Goal: Information Seeking & Learning: Learn about a topic

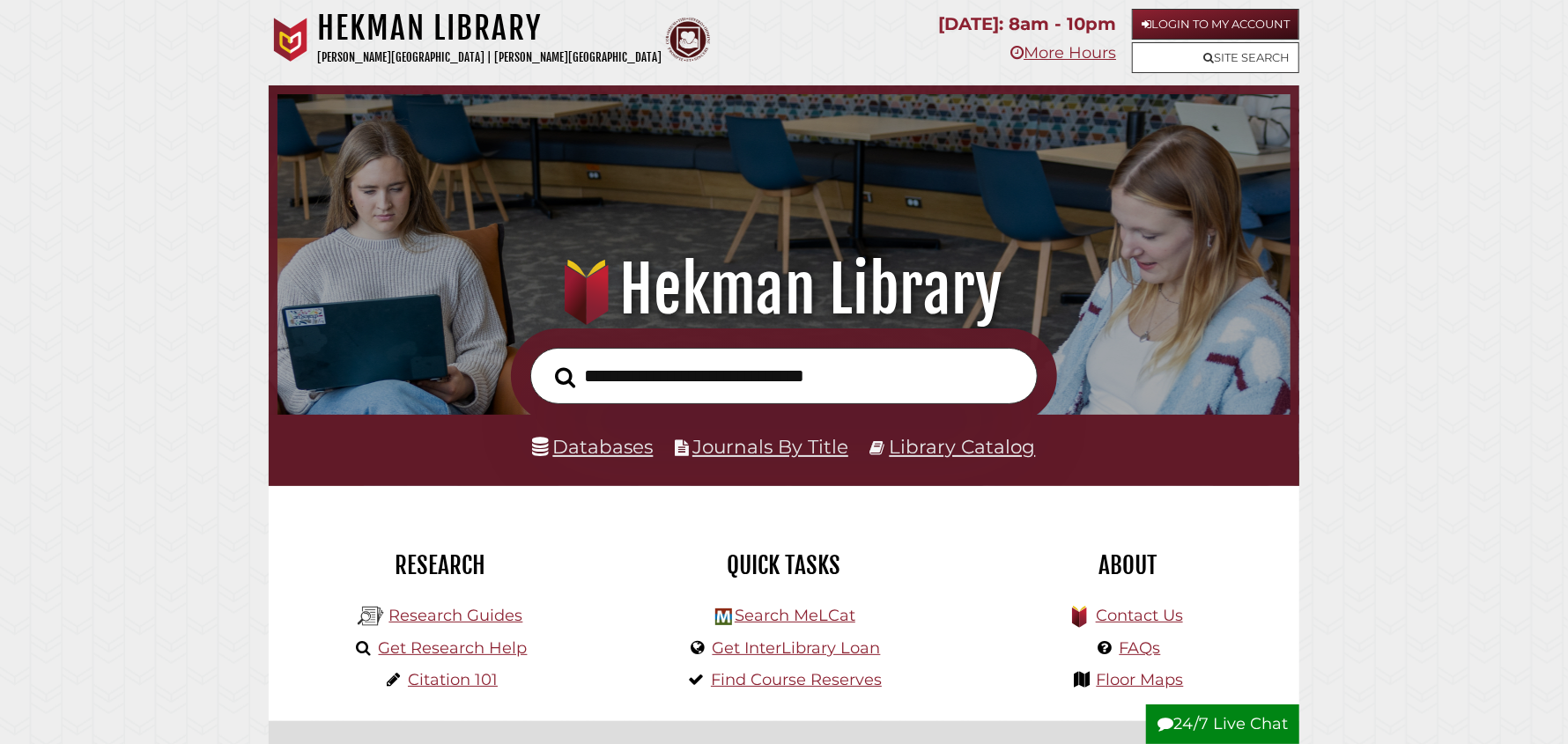
scroll to position [333, 1004]
click at [594, 454] on link "Databases" at bounding box center [593, 447] width 121 height 23
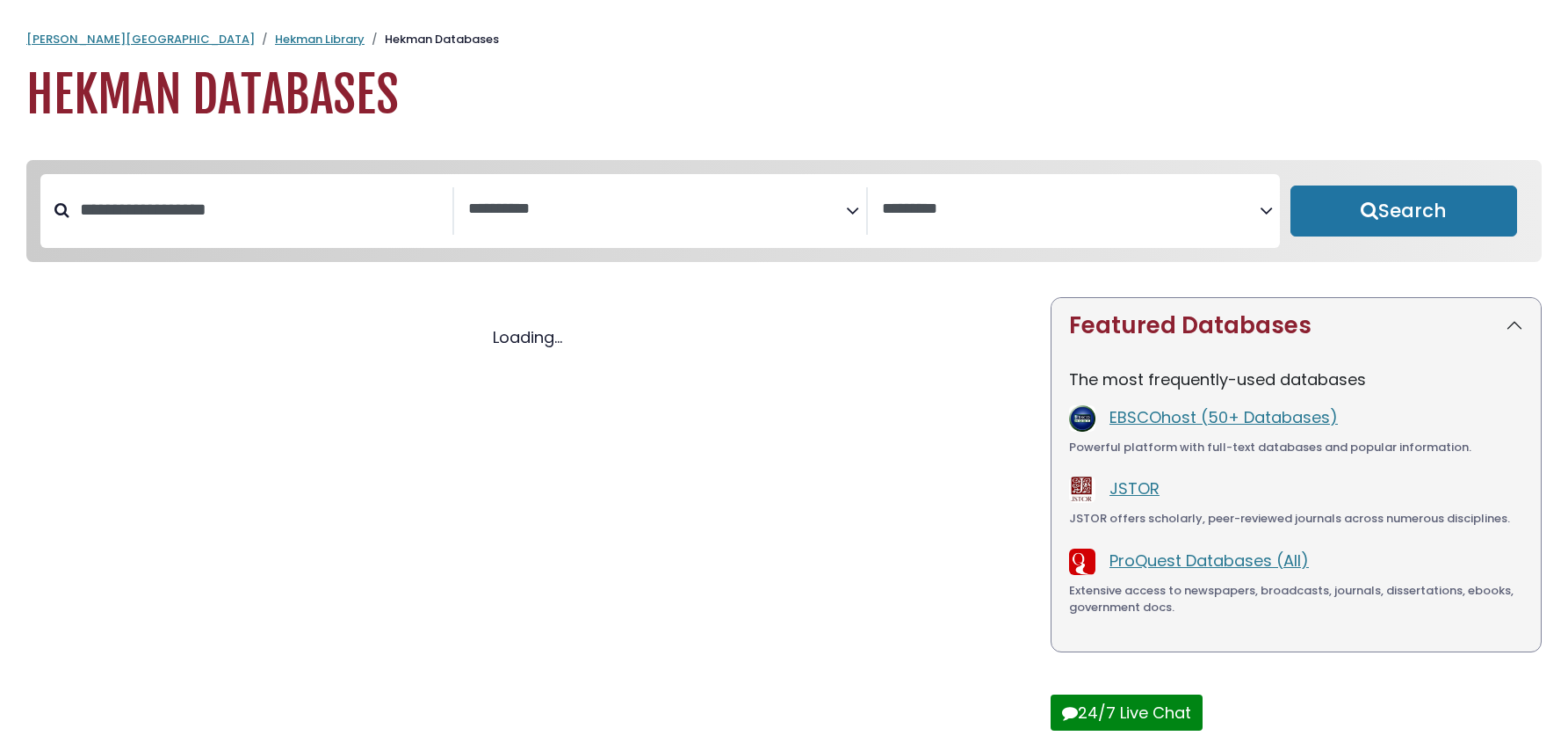
select select "Database Subject Filter"
select select "Database Vendors Filter"
select select "Database Subject Filter"
select select "Database Vendors Filter"
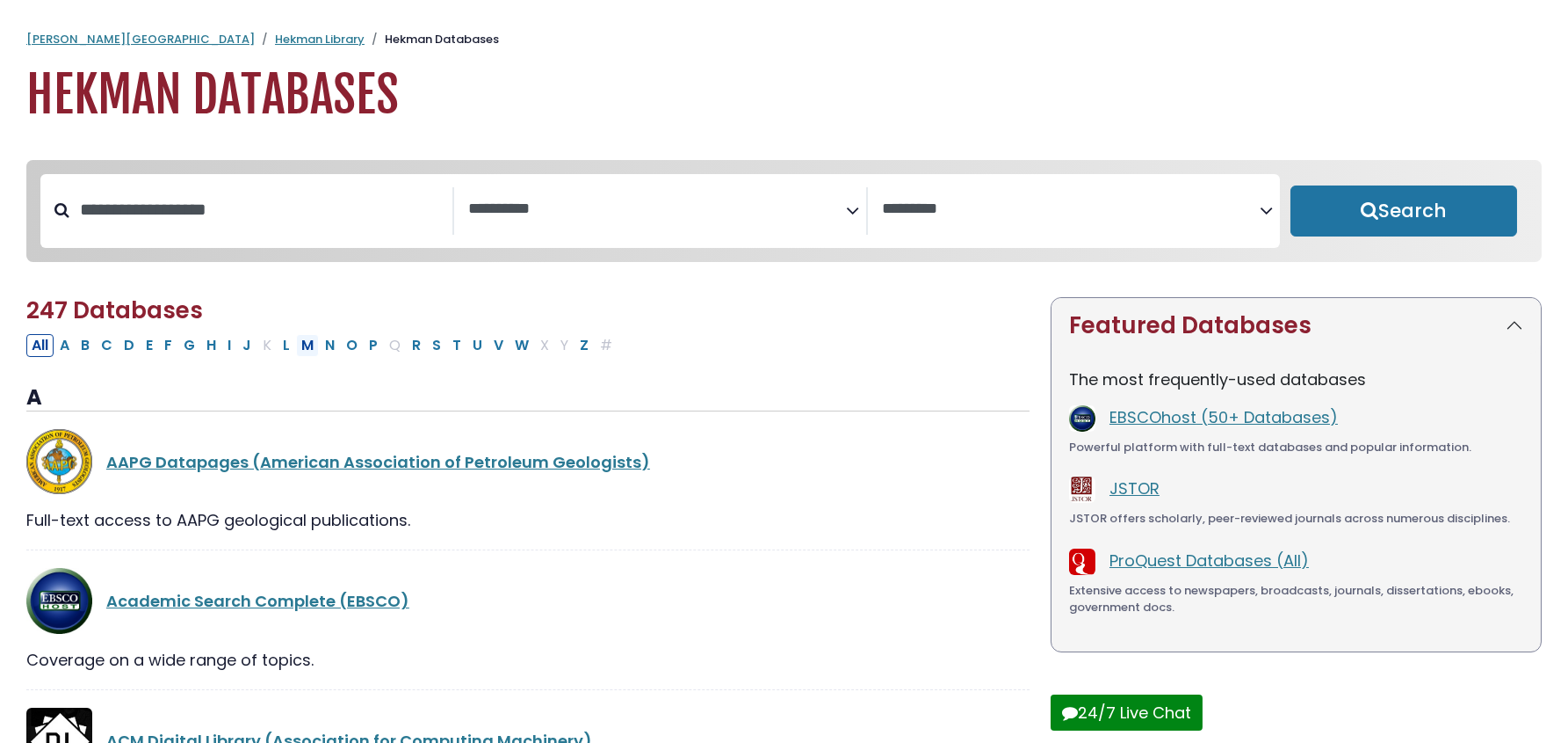
click at [308, 347] on button "M" at bounding box center [307, 345] width 23 height 23
select select "Database Subject Filter"
select select "Database Vendors Filter"
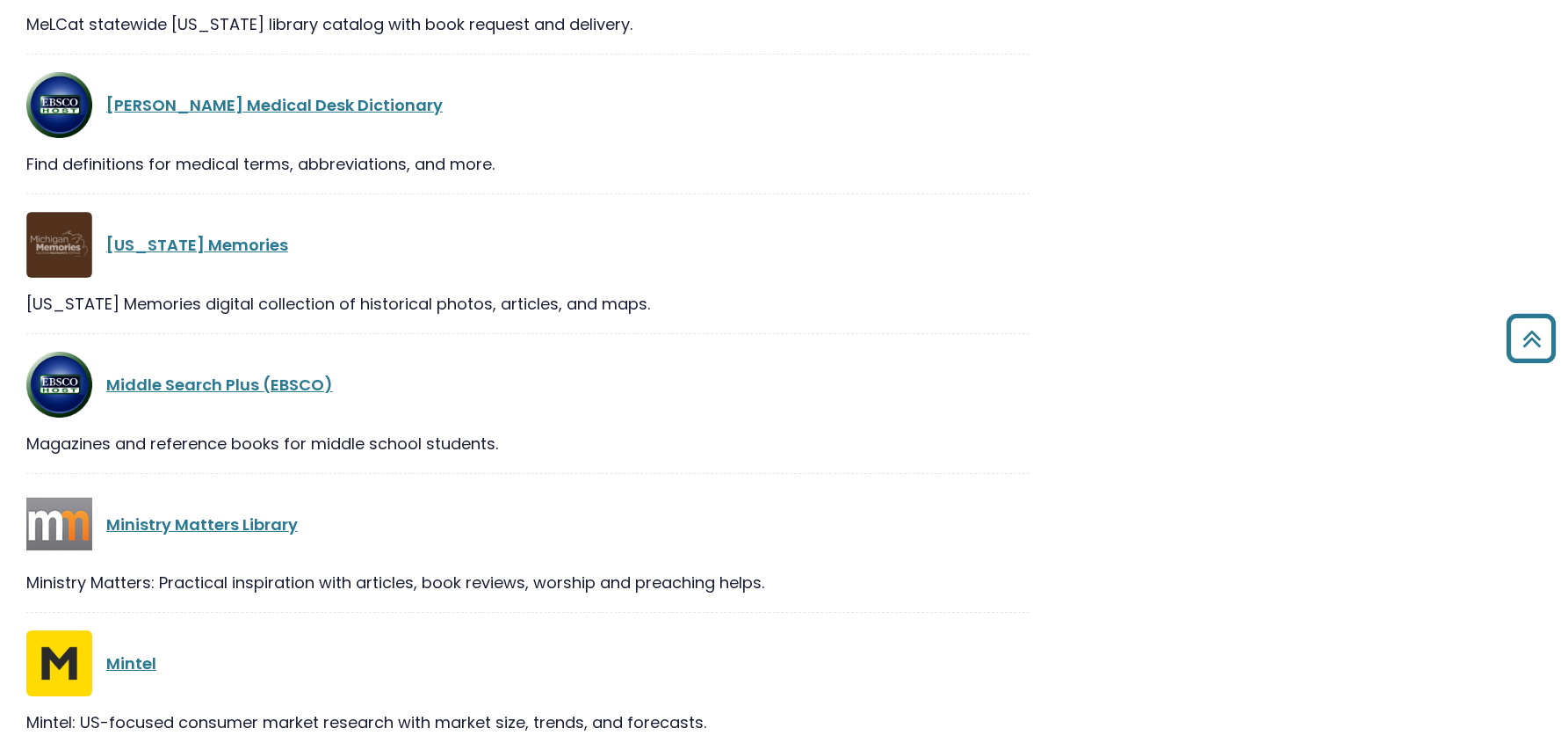
scroll to position [1568, 0]
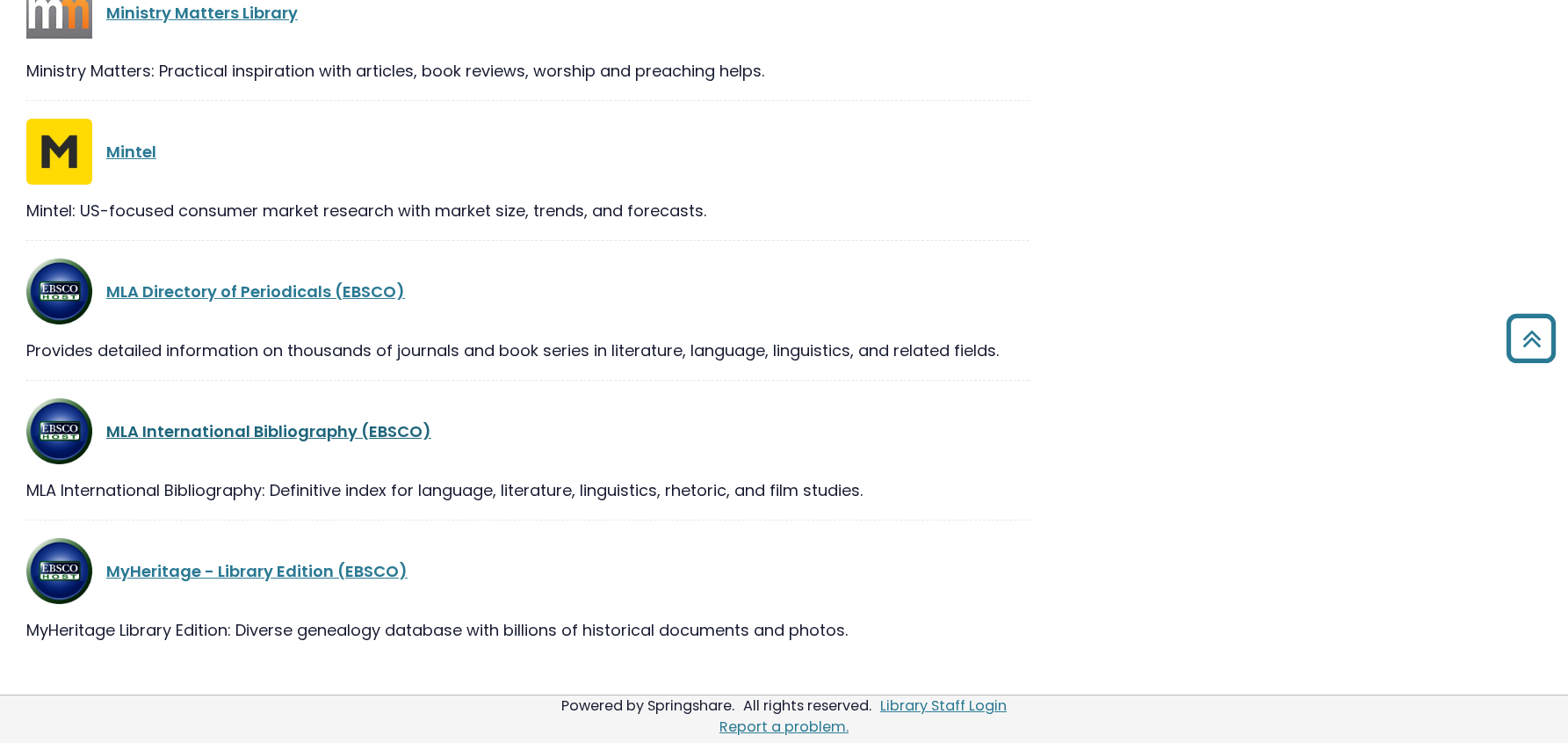
click at [289, 424] on link "MLA International Bibliography (EBSCO)" at bounding box center [269, 431] width 325 height 22
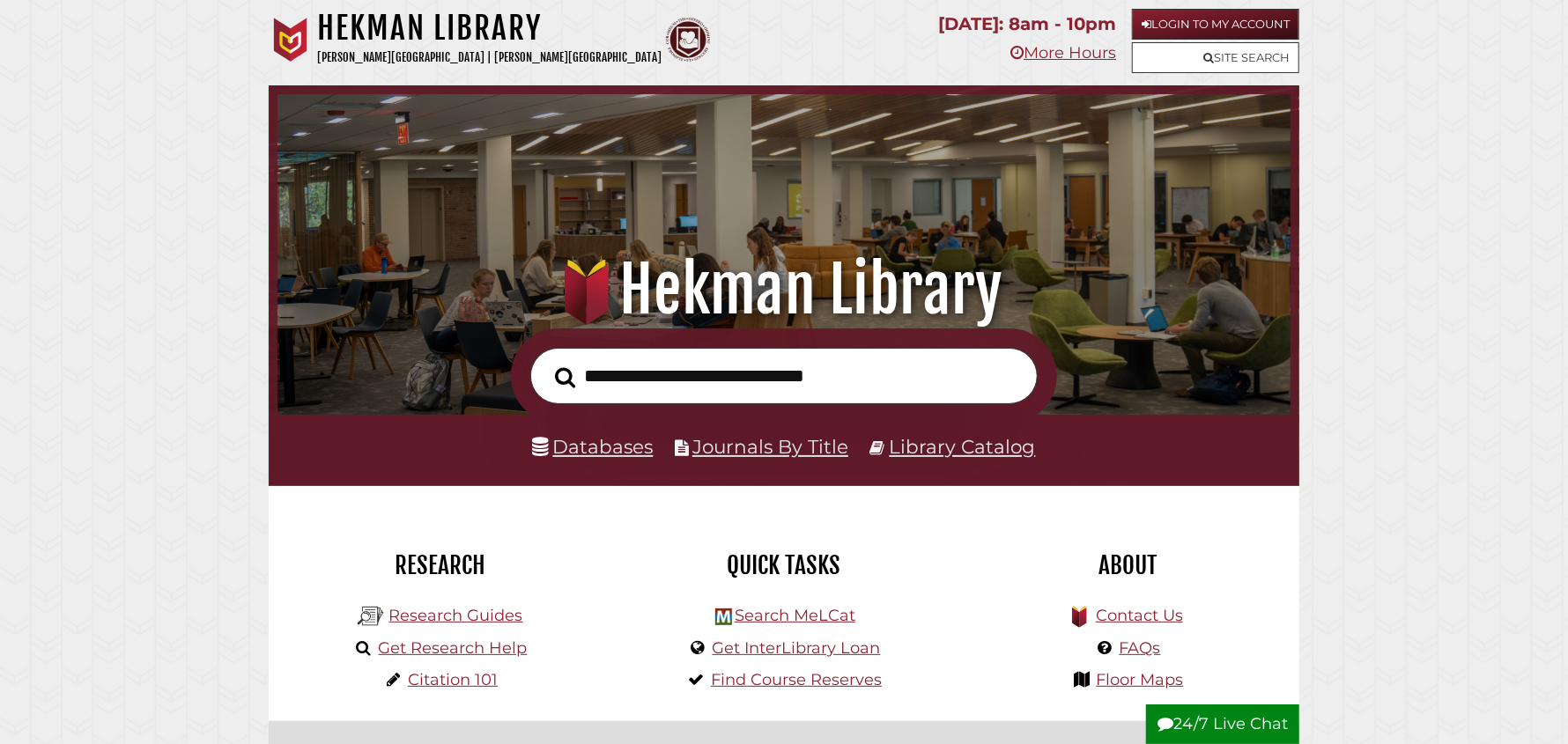
scroll to position [333, 1004]
click at [610, 448] on link "Databases" at bounding box center [593, 447] width 121 height 23
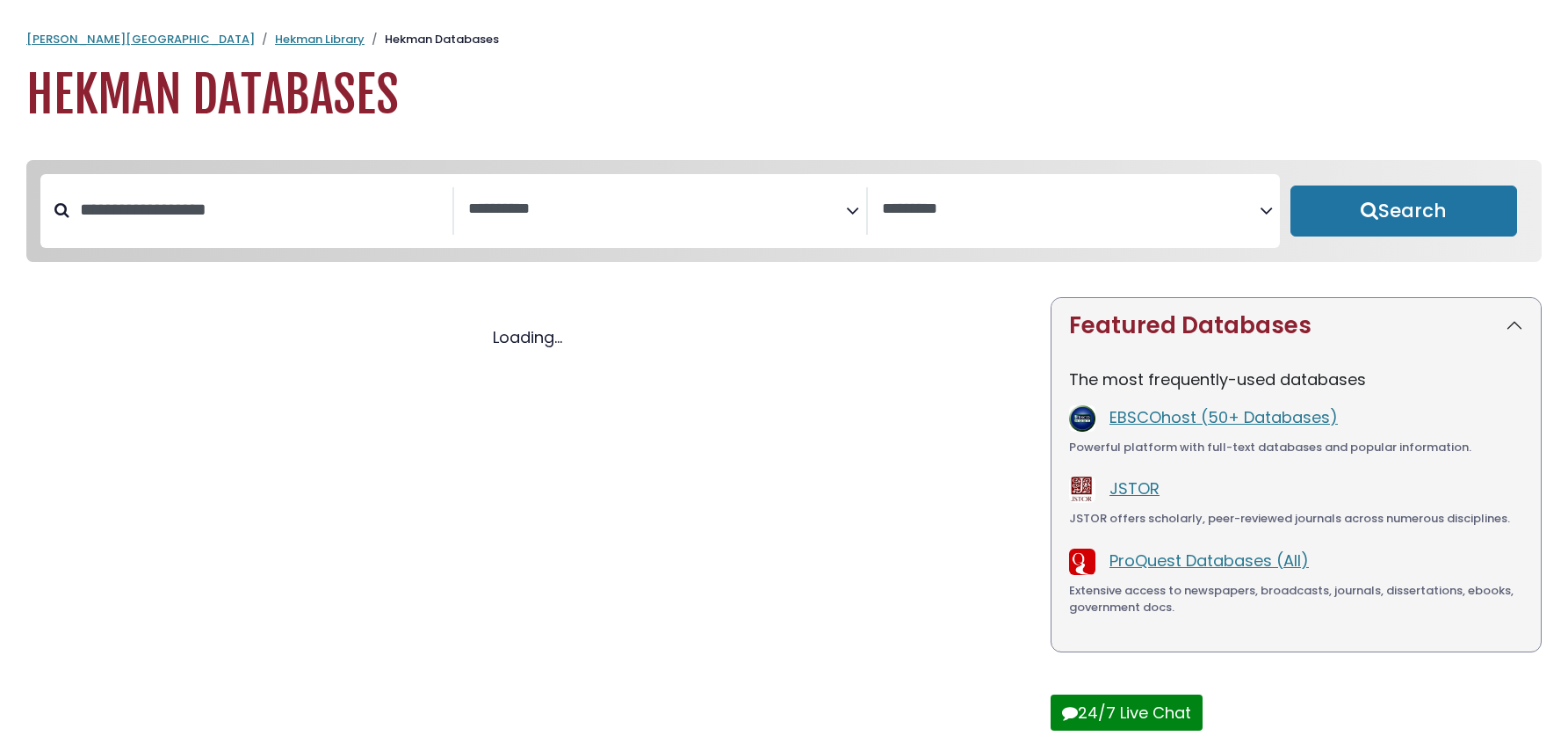
select select "Database Subject Filter"
select select "Database Vendors Filter"
select select "Database Subject Filter"
select select "Database Vendors Filter"
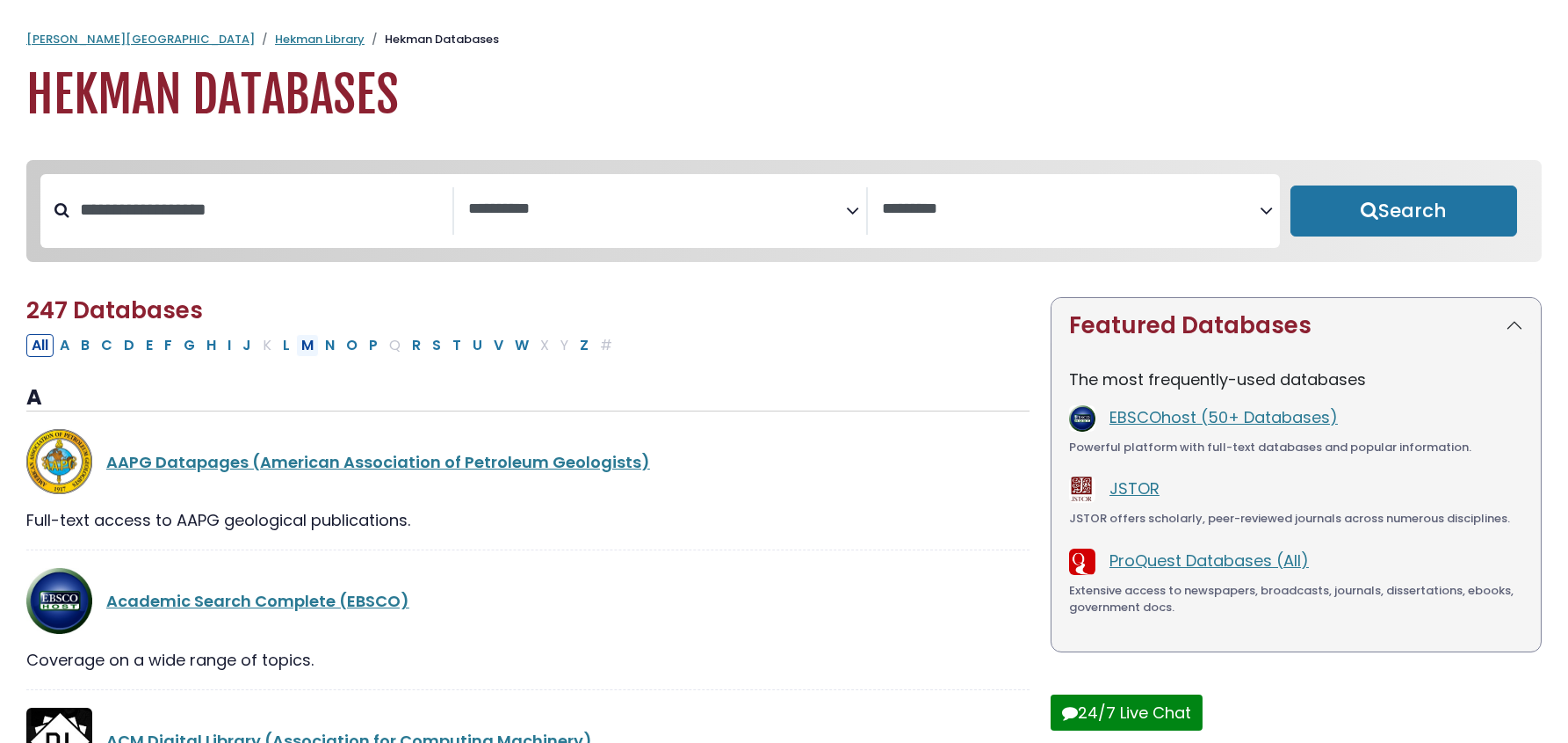
click at [300, 346] on button "M" at bounding box center [307, 345] width 23 height 23
select select "Database Subject Filter"
select select "Database Vendors Filter"
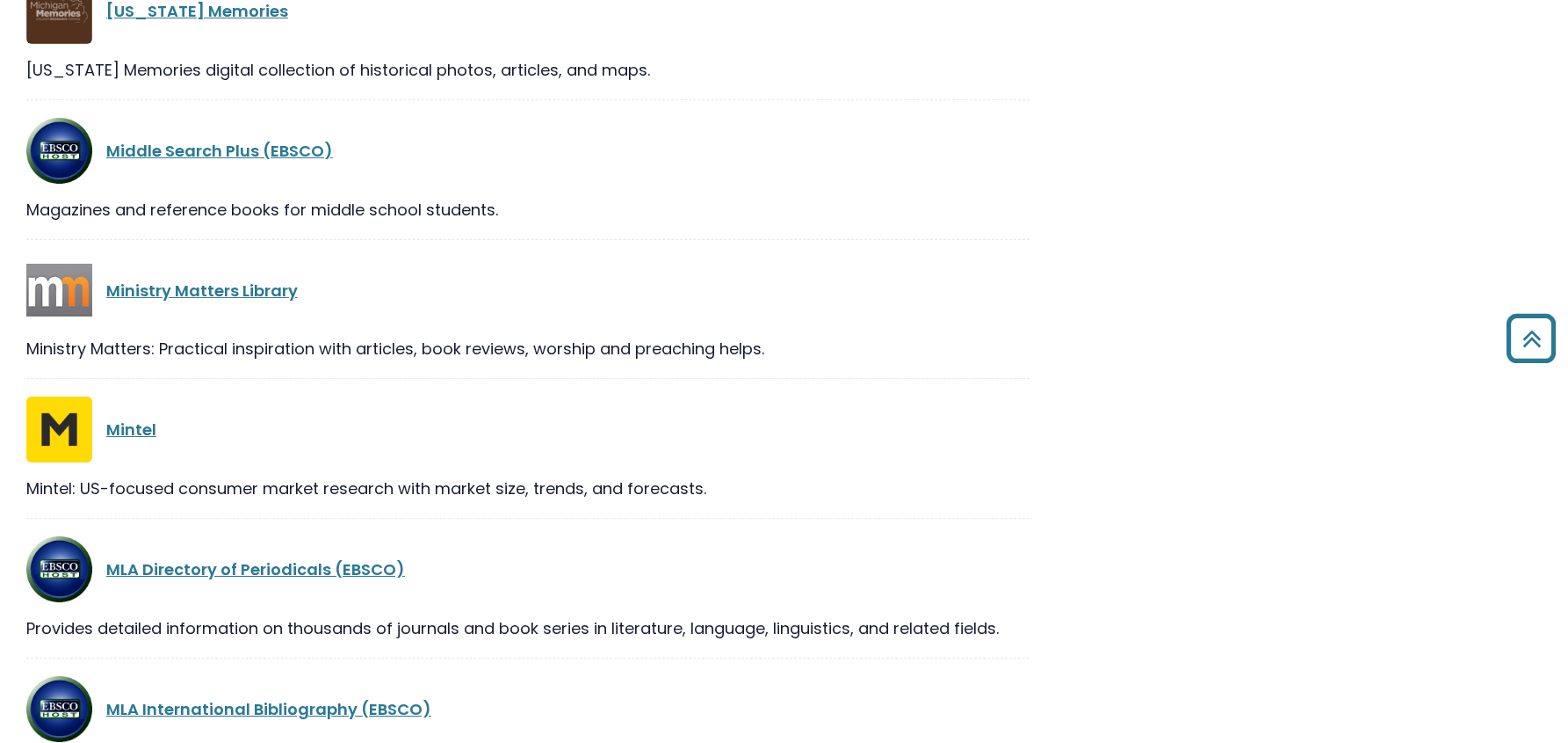
scroll to position [1494, 0]
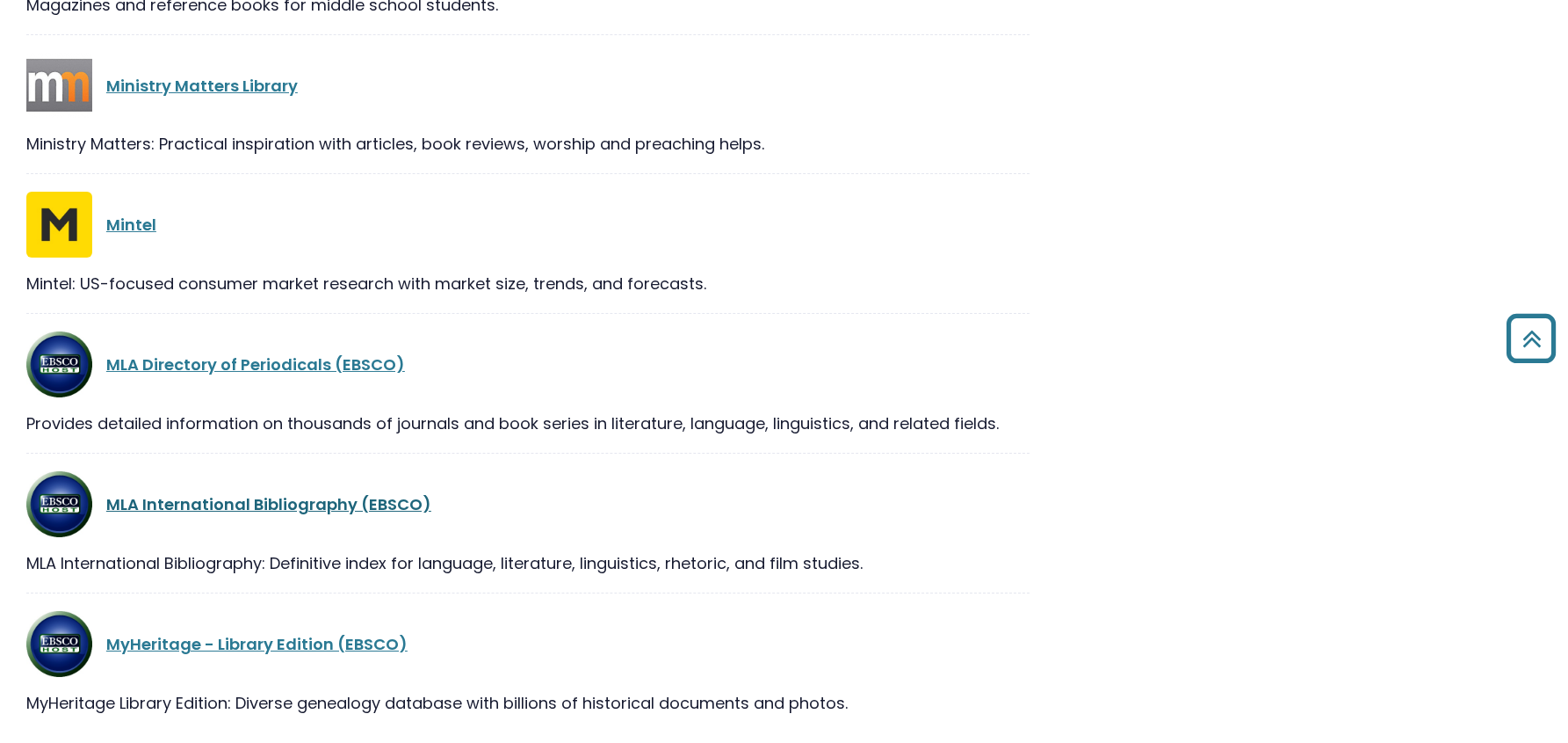
click at [308, 510] on link "MLA International Bibliography (EBSCO)" at bounding box center [269, 504] width 325 height 22
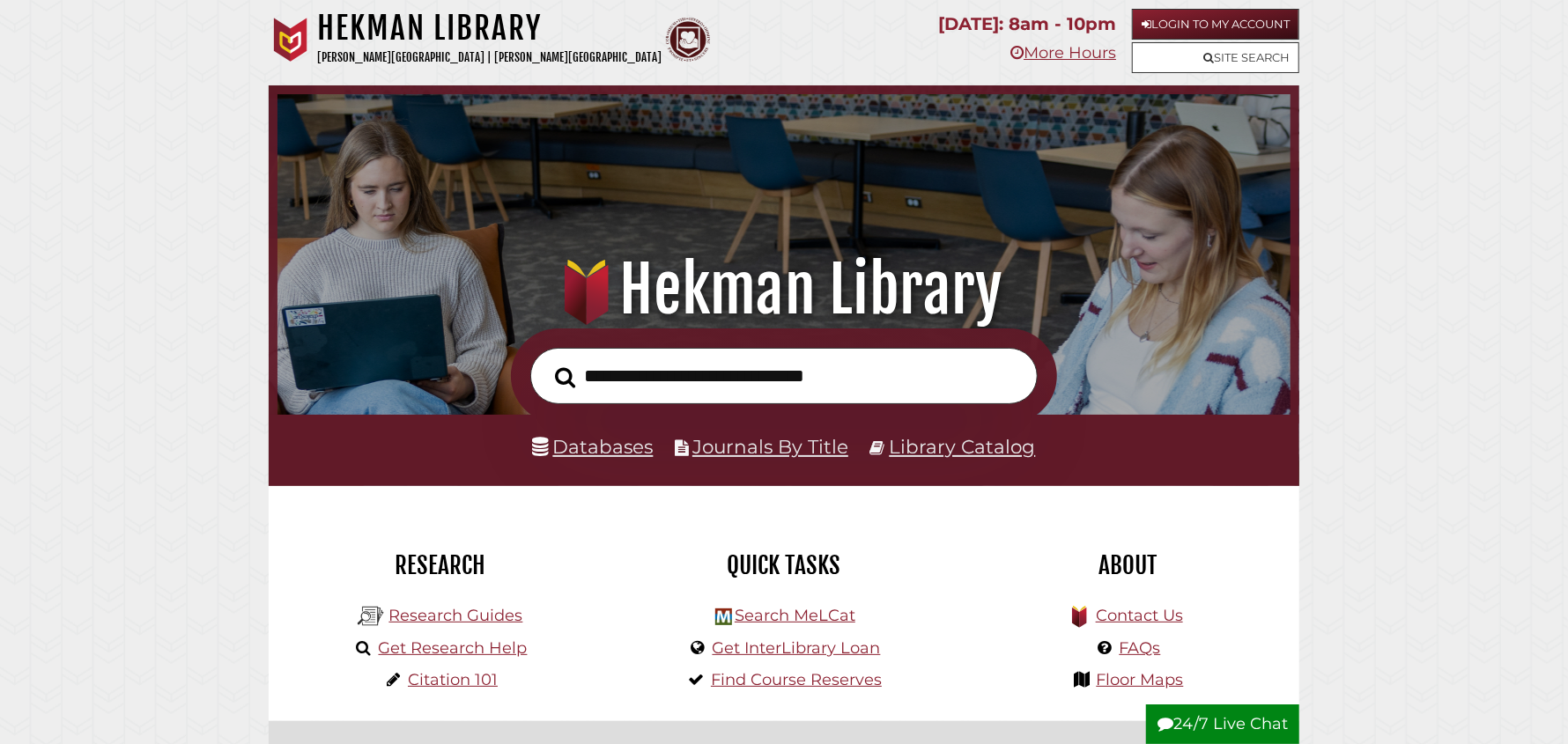
scroll to position [333, 1004]
click at [623, 449] on link "Databases" at bounding box center [593, 447] width 121 height 23
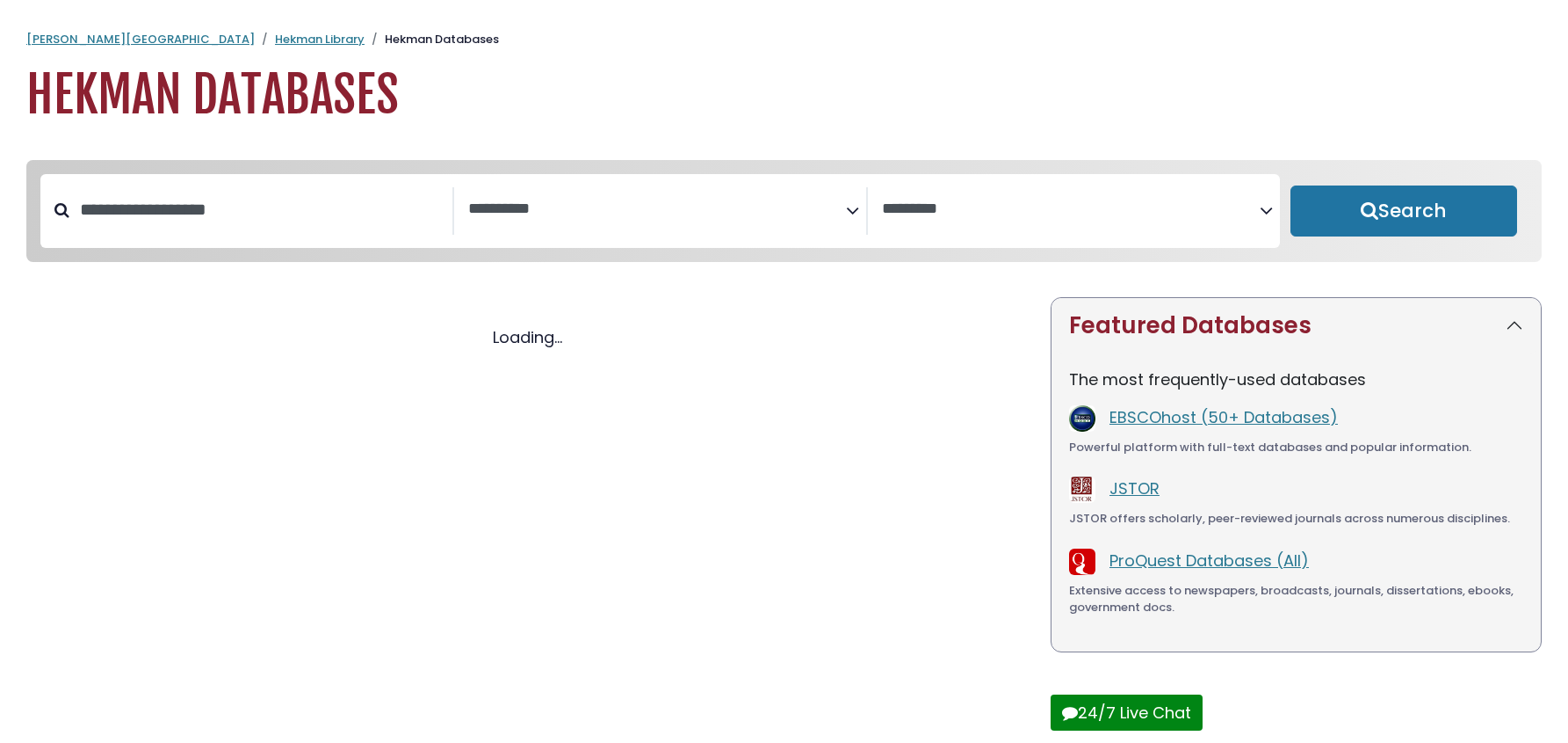
select select "Database Subject Filter"
select select "Database Vendors Filter"
select select "Database Subject Filter"
select select "Database Vendors Filter"
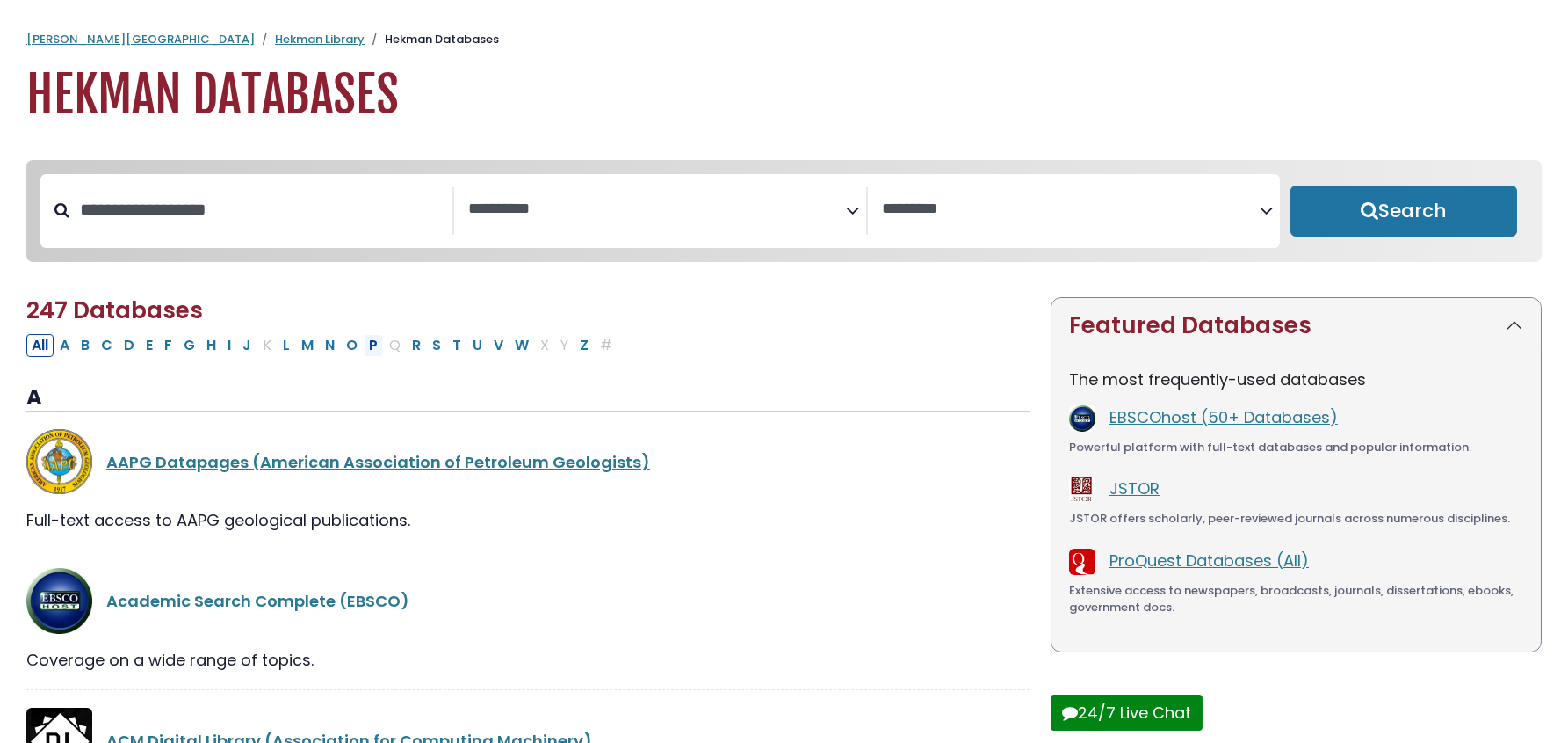
click at [375, 345] on button "P" at bounding box center [373, 345] width 20 height 23
select select "Database Subject Filter"
select select "Database Vendors Filter"
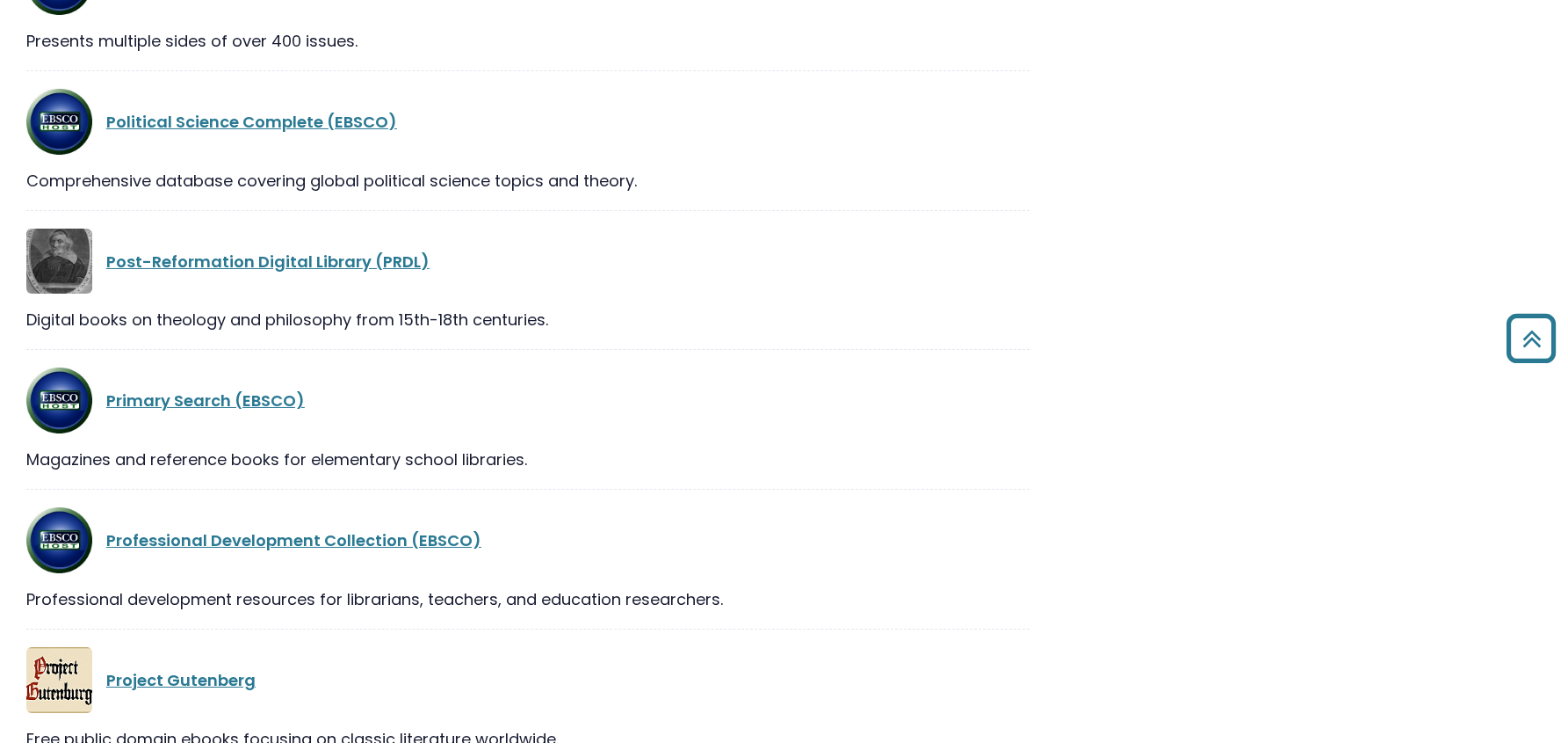
scroll to position [1142, 0]
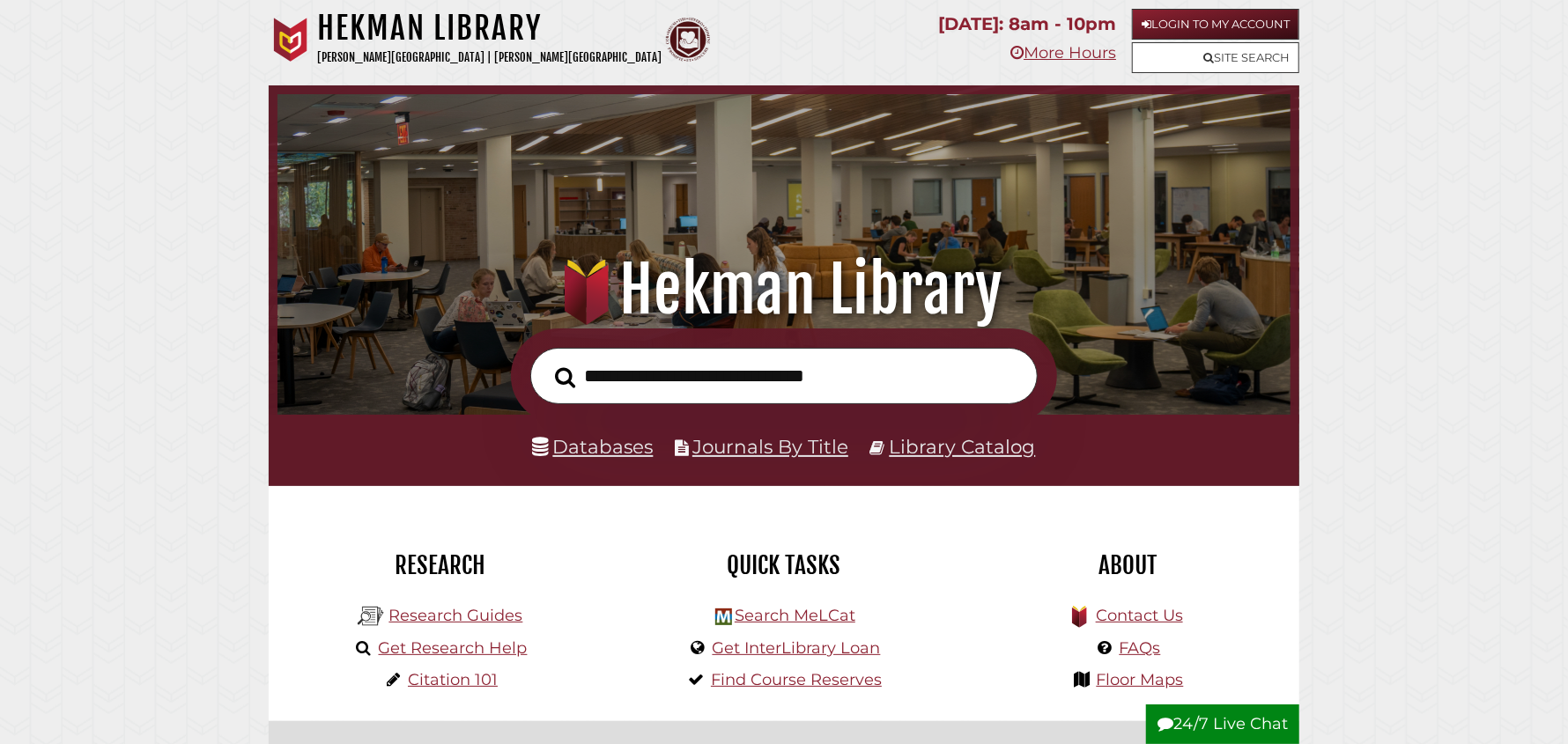
scroll to position [333, 1004]
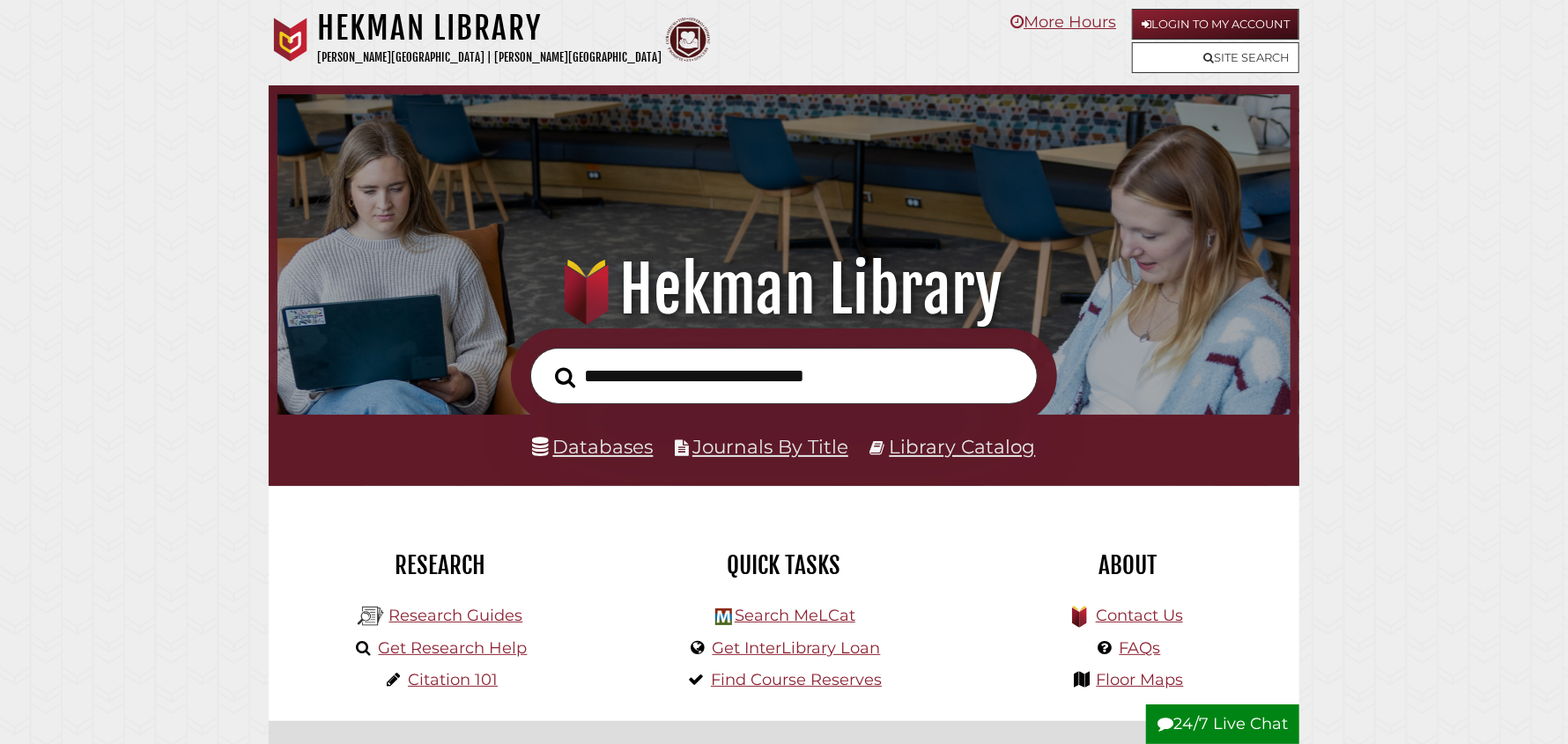
scroll to position [333, 1004]
click at [618, 448] on link "Databases" at bounding box center [593, 447] width 121 height 23
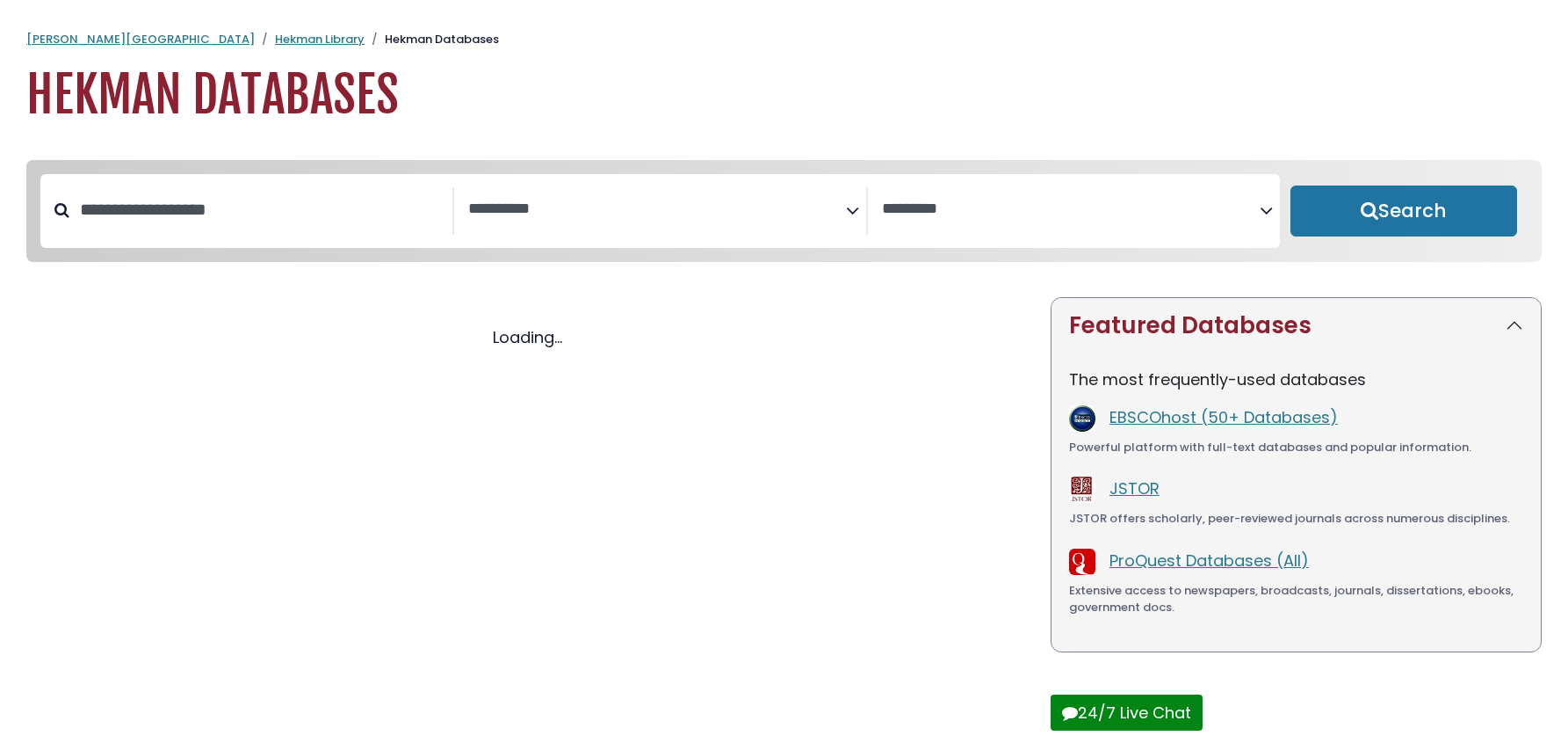
select select "Database Subject Filter"
select select "Database Vendors Filter"
select select "Database Subject Filter"
select select "Database Vendors Filter"
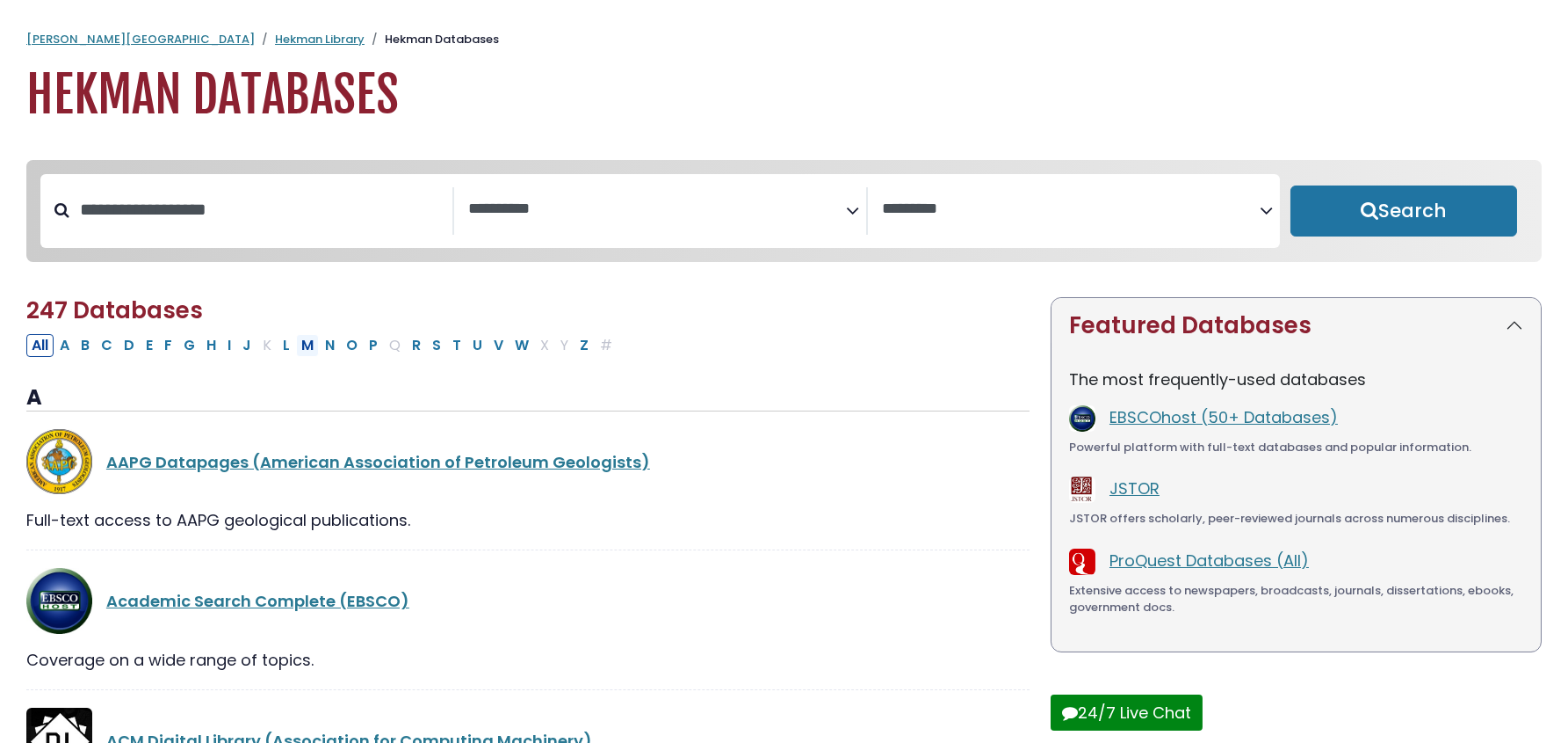
click at [305, 347] on button "M" at bounding box center [307, 345] width 23 height 23
select select "Database Subject Filter"
select select "Database Vendors Filter"
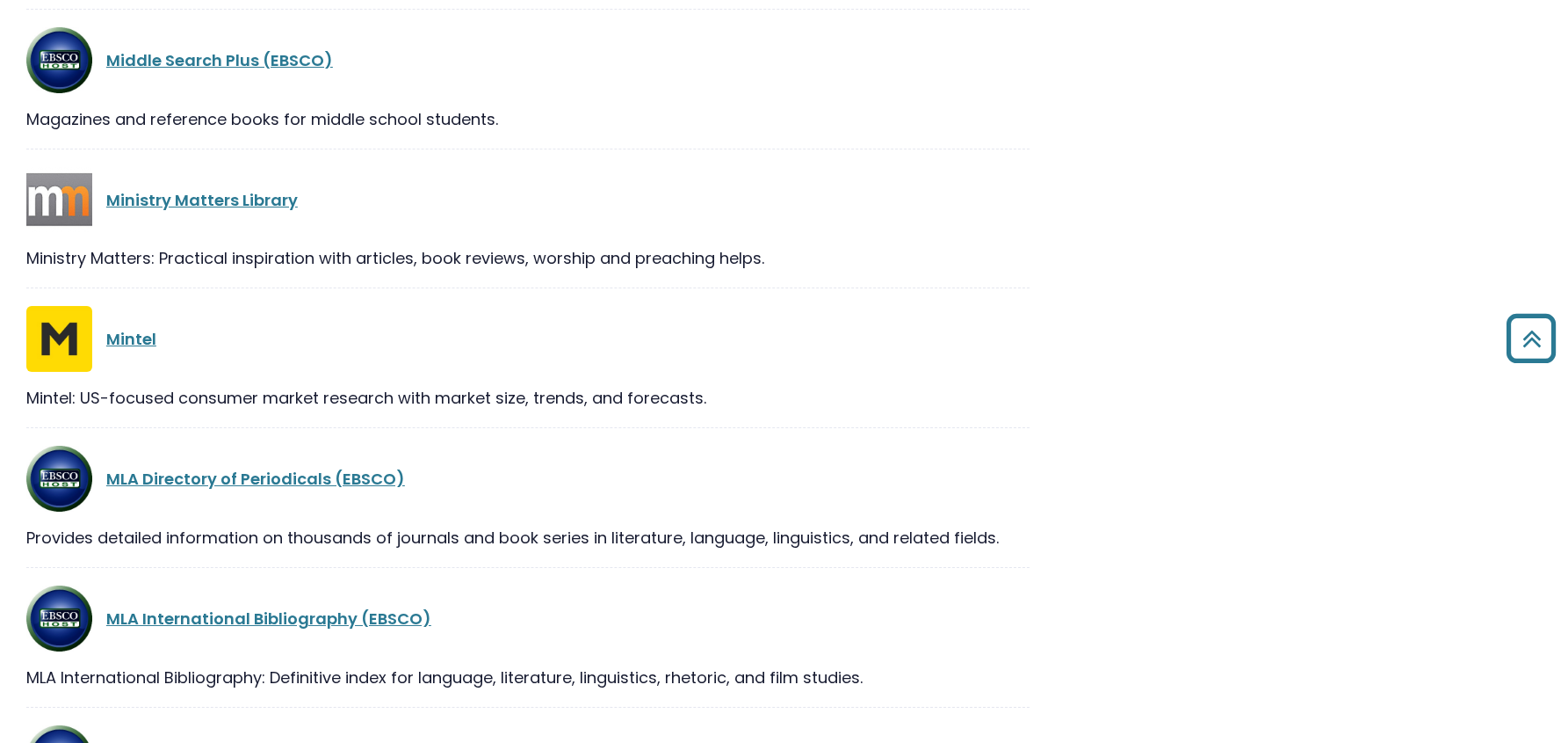
scroll to position [1479, 0]
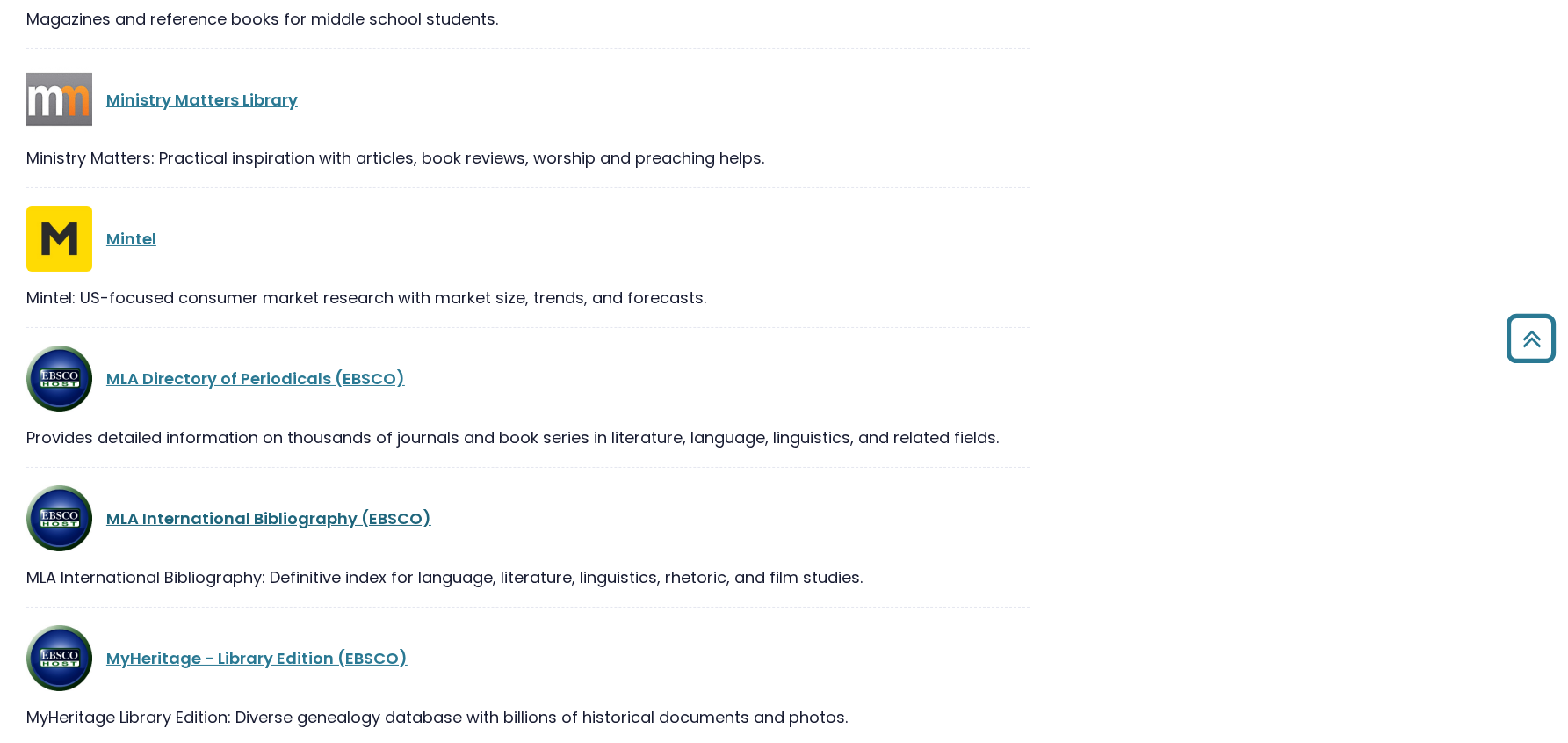
click at [209, 520] on link "MLA International Bibliography (EBSCO)" at bounding box center [269, 518] width 325 height 22
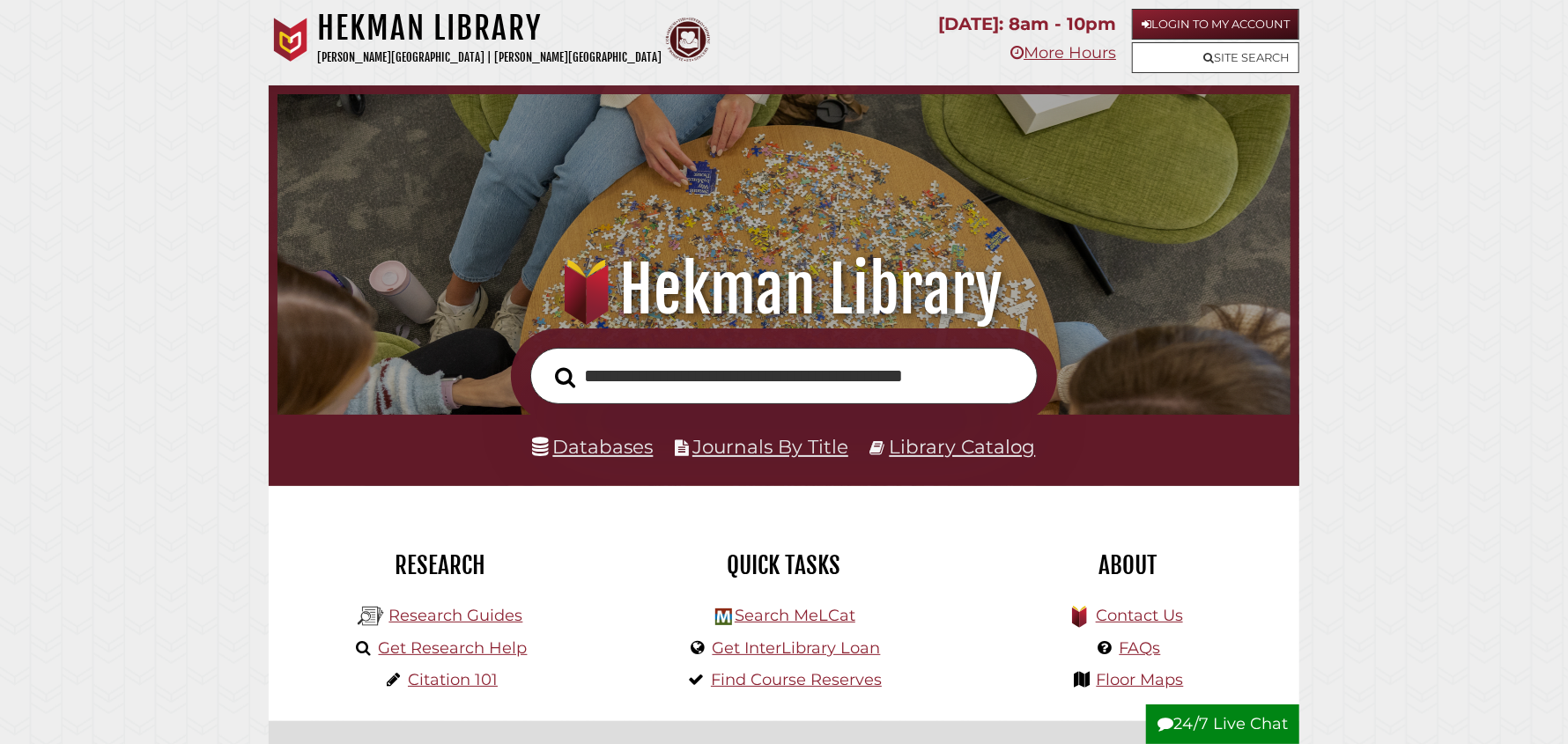
scroll to position [0, 5]
type input "**********"
click at [546, 362] on button "Search" at bounding box center [565, 378] width 38 height 32
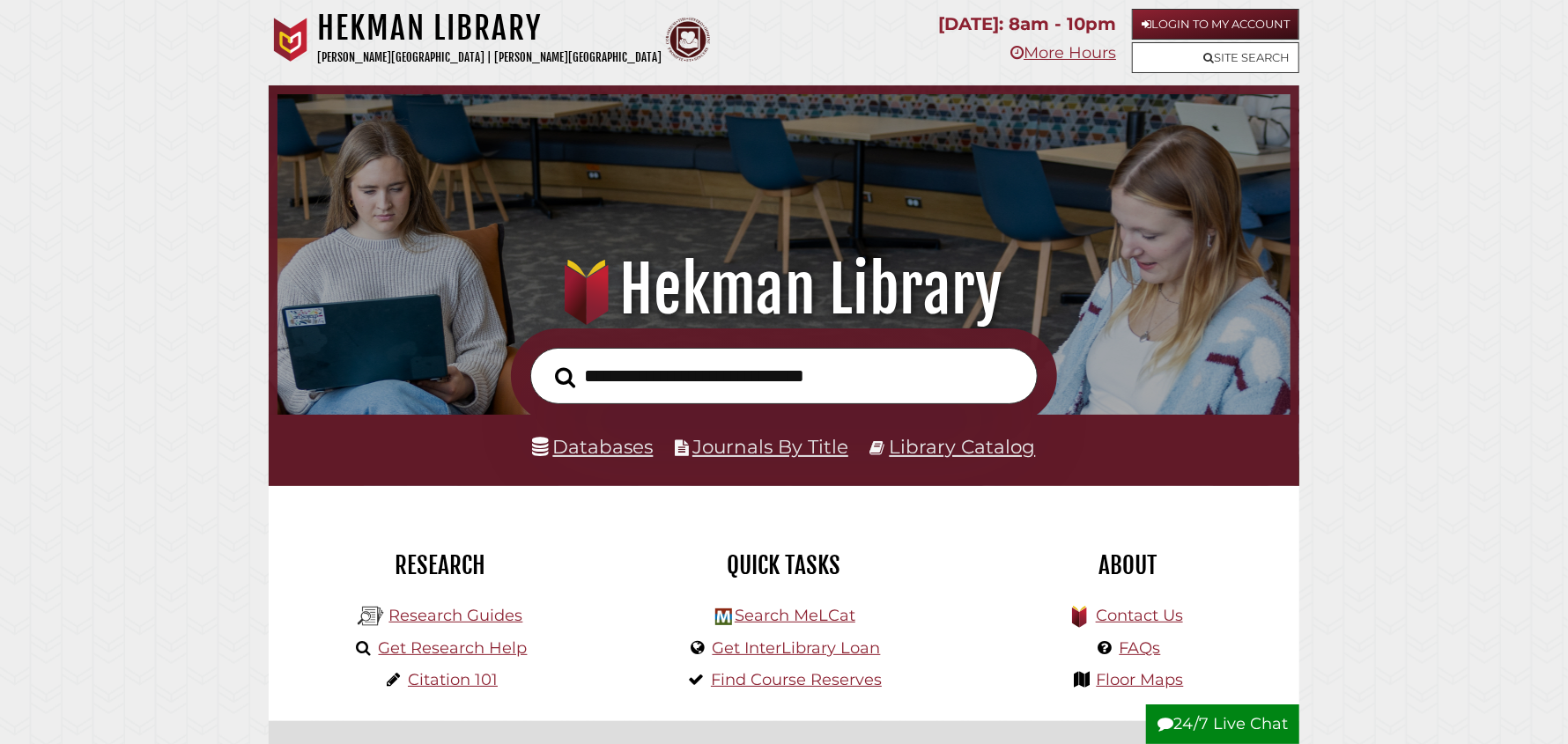
scroll to position [333, 1004]
click at [646, 384] on input "text" at bounding box center [783, 376] width 507 height 58
click at [750, 615] on link "Search MeLCat" at bounding box center [795, 616] width 121 height 20
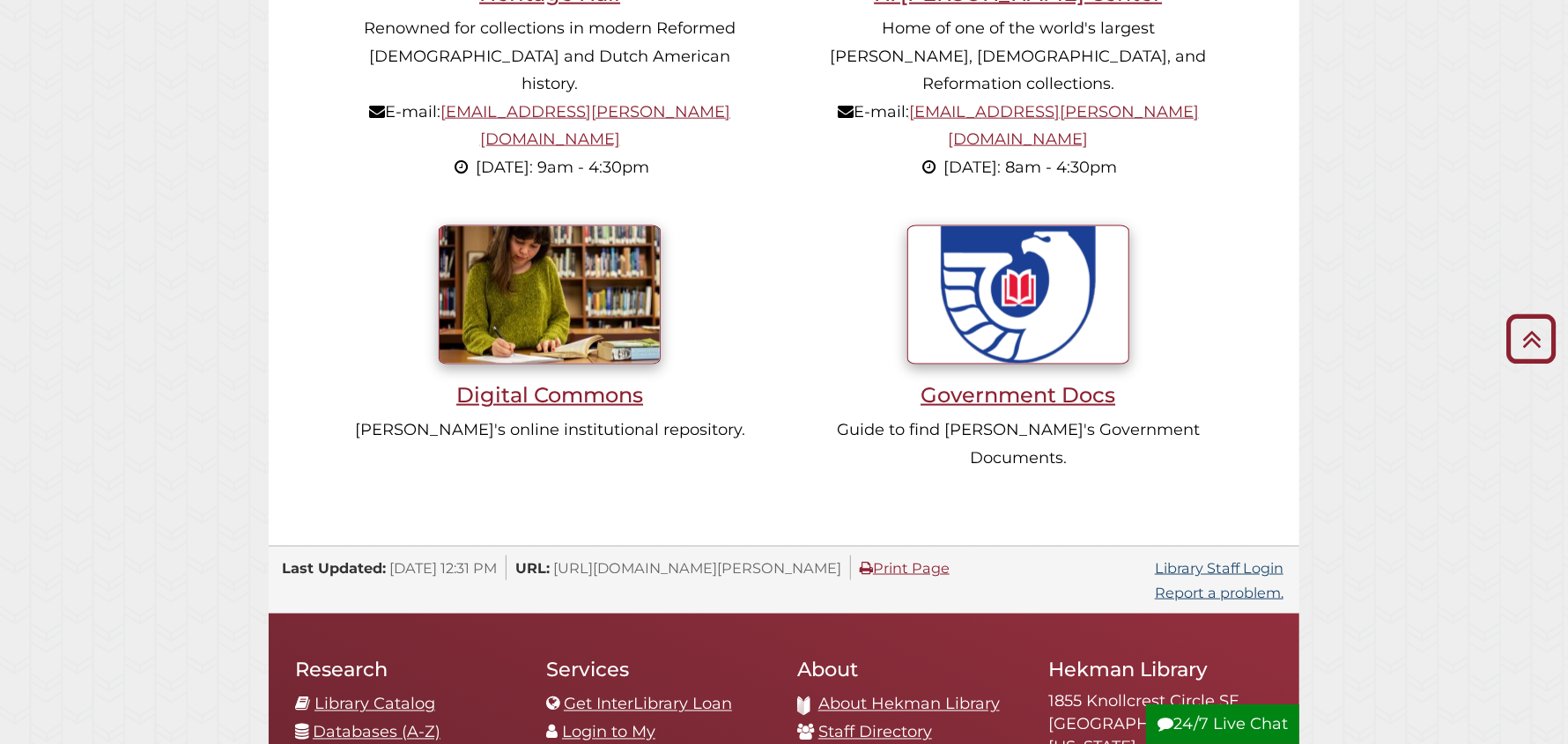
scroll to position [1672, 0]
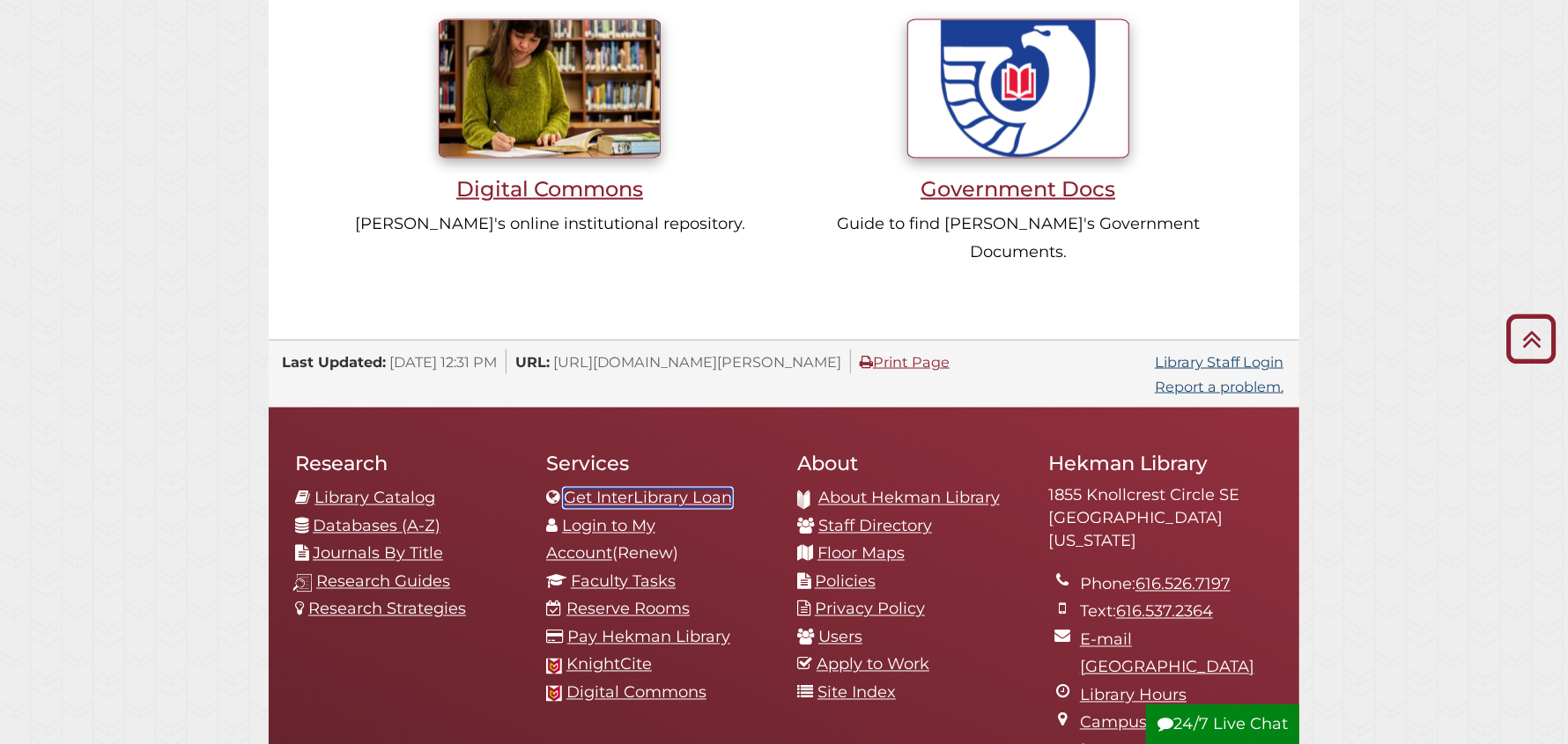
click at [658, 489] on link "Get InterLibrary Loan" at bounding box center [648, 499] width 168 height 20
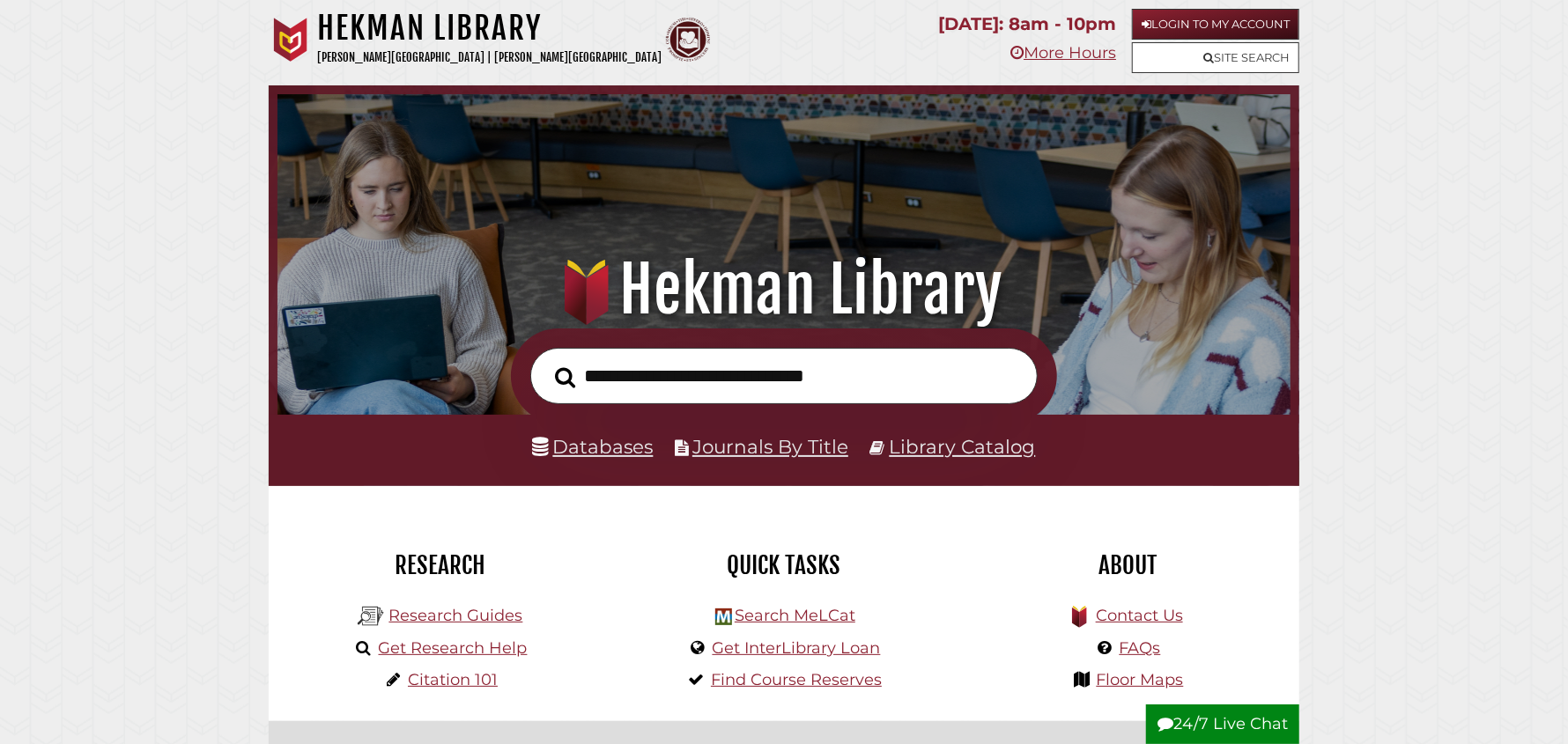
scroll to position [333, 1004]
click at [602, 449] on link "Databases" at bounding box center [593, 447] width 121 height 23
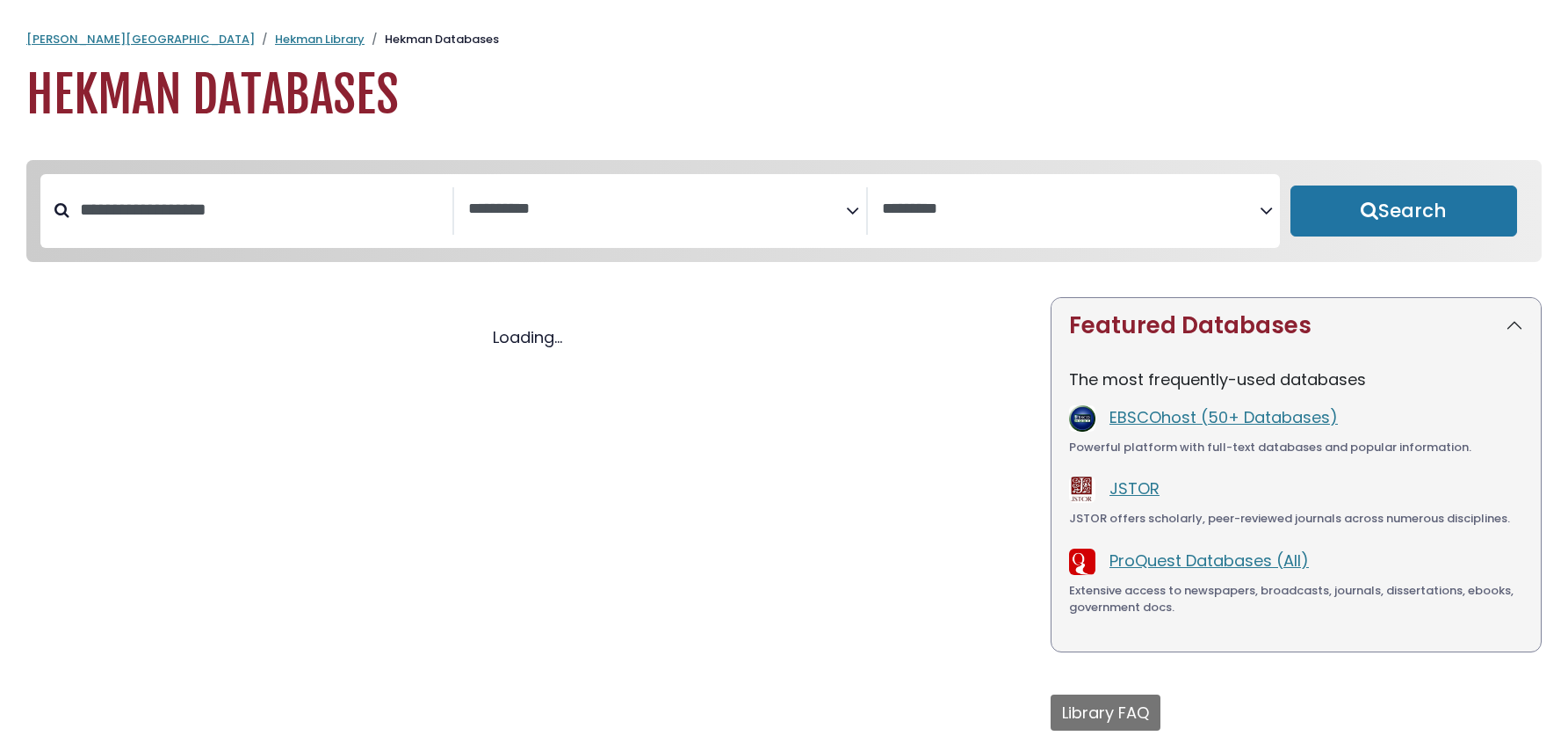
select select "Database Subject Filter"
select select "Database Vendors Filter"
select select "Database Subject Filter"
select select "Database Vendors Filter"
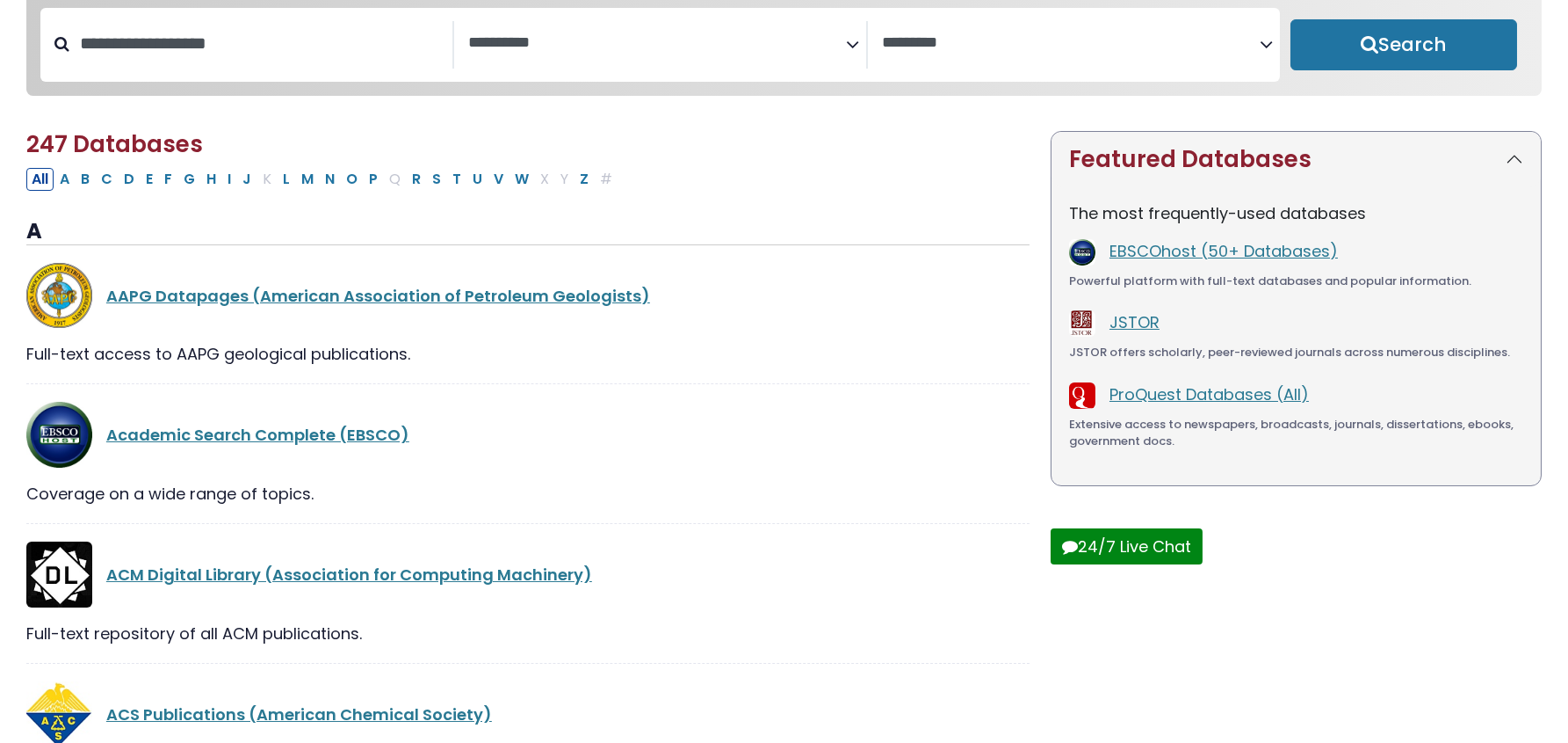
scroll to position [175, 0]
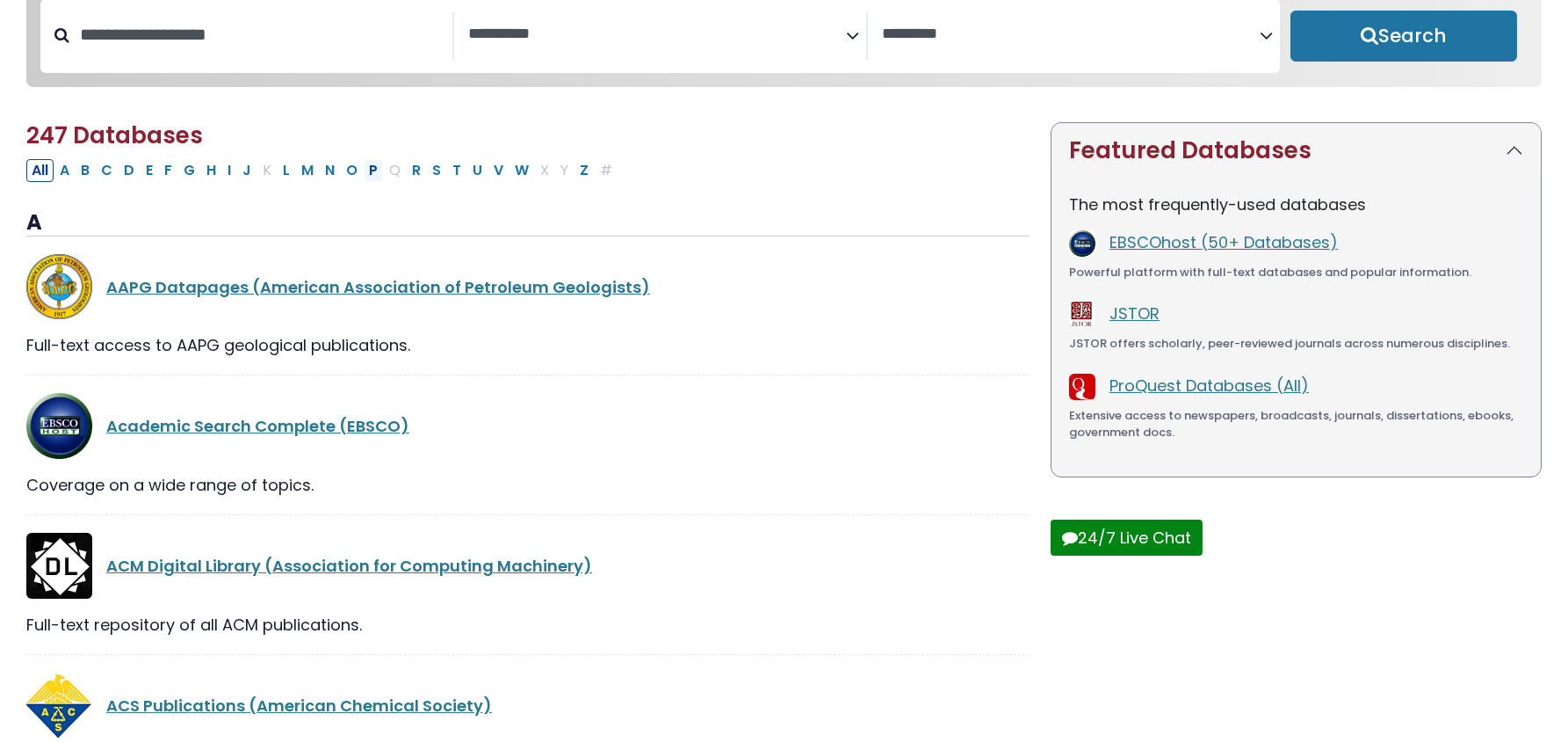
click at [370, 166] on button "P" at bounding box center [373, 171] width 20 height 23
select select "Database Subject Filter"
select select "Database Vendors Filter"
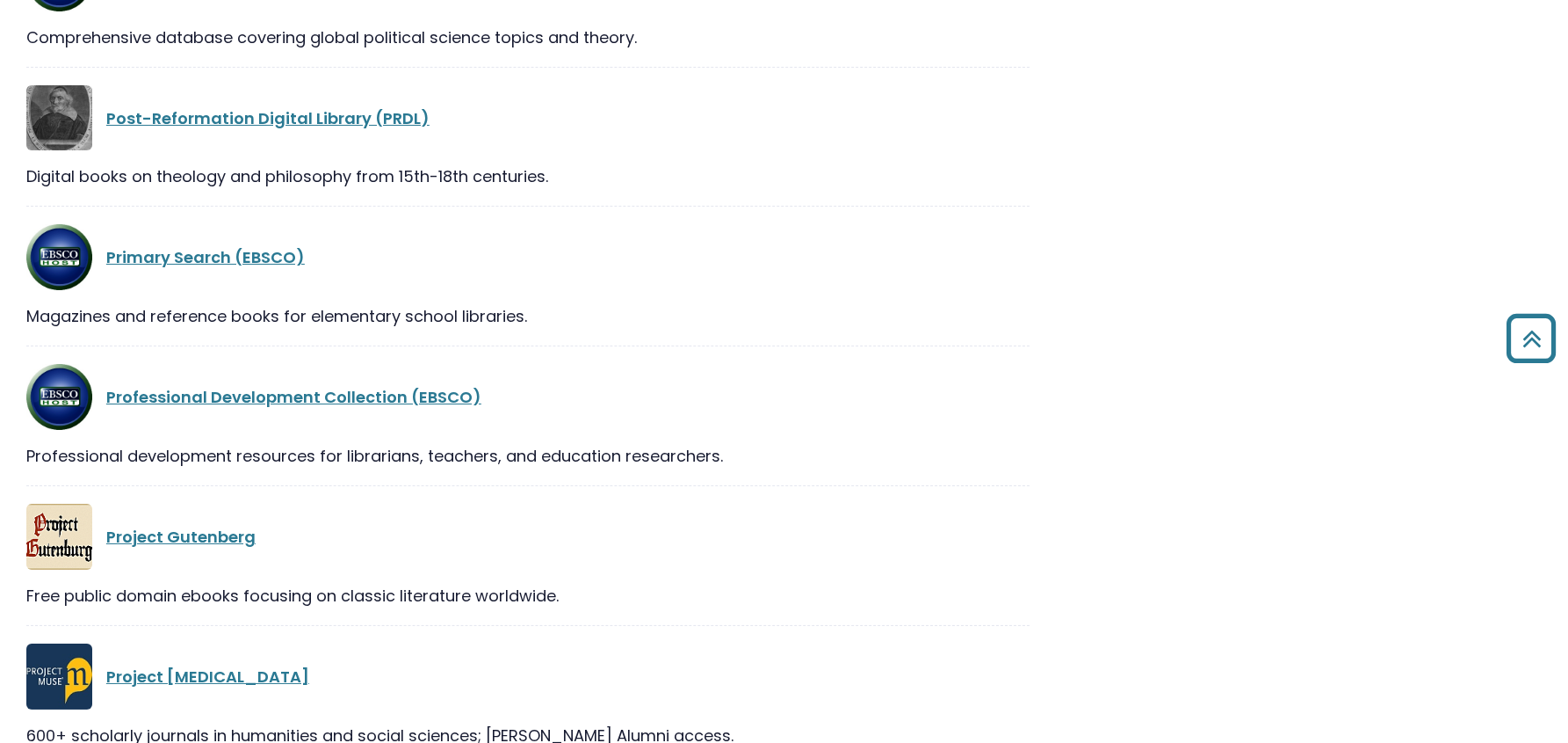
scroll to position [1758, 0]
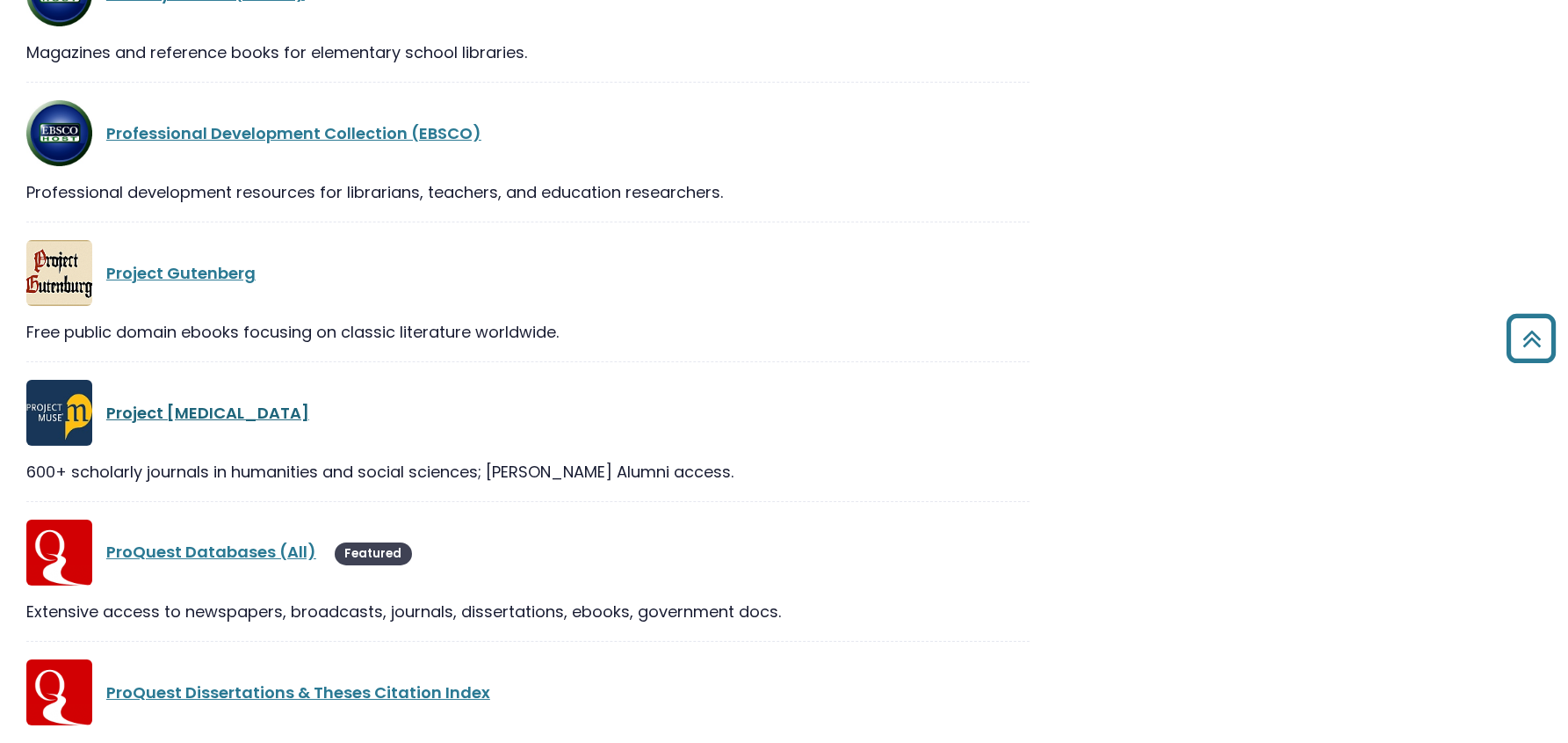
click at [139, 410] on link "Project Muse" at bounding box center [207, 412] width 203 height 22
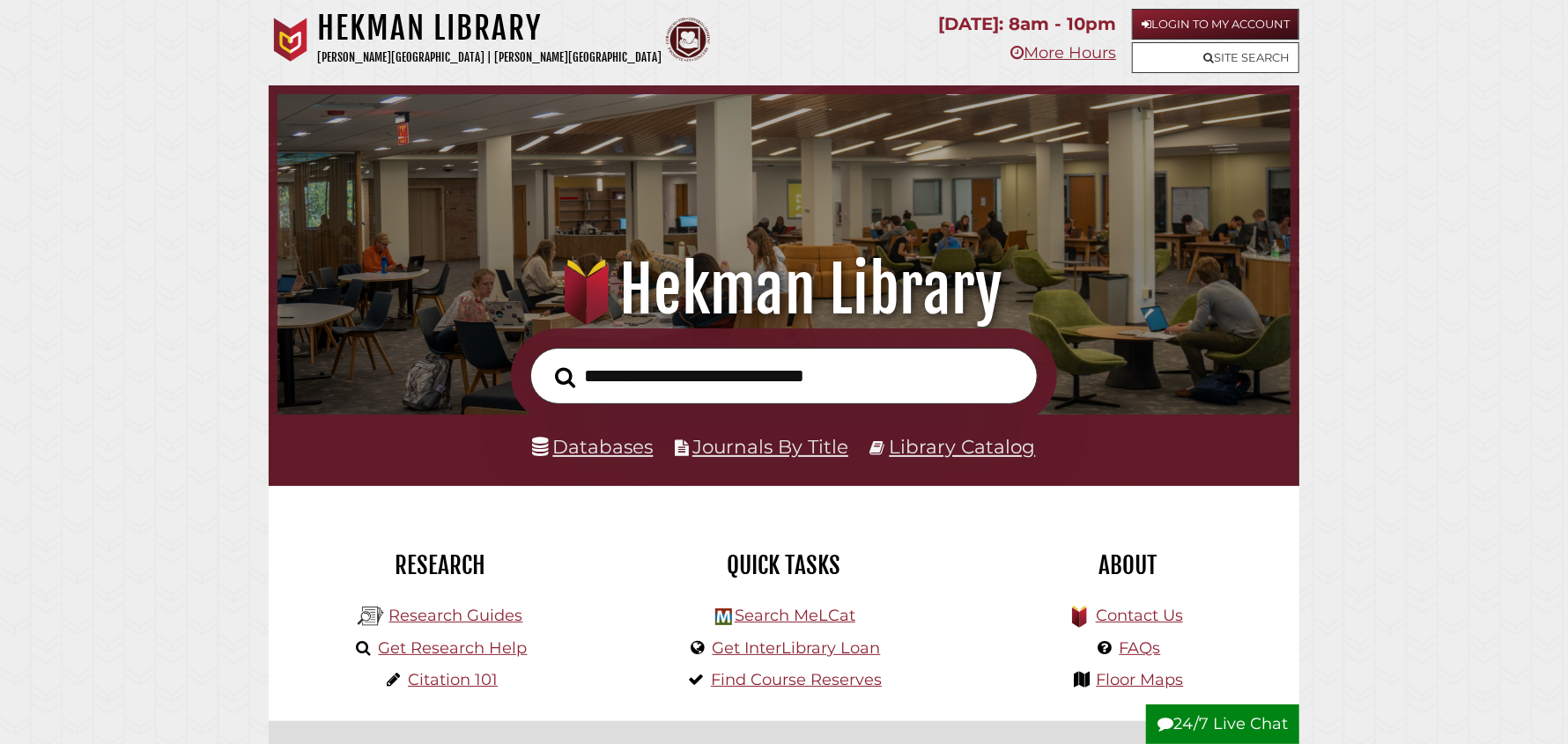
scroll to position [333, 1004]
